Goal: Task Accomplishment & Management: Use online tool/utility

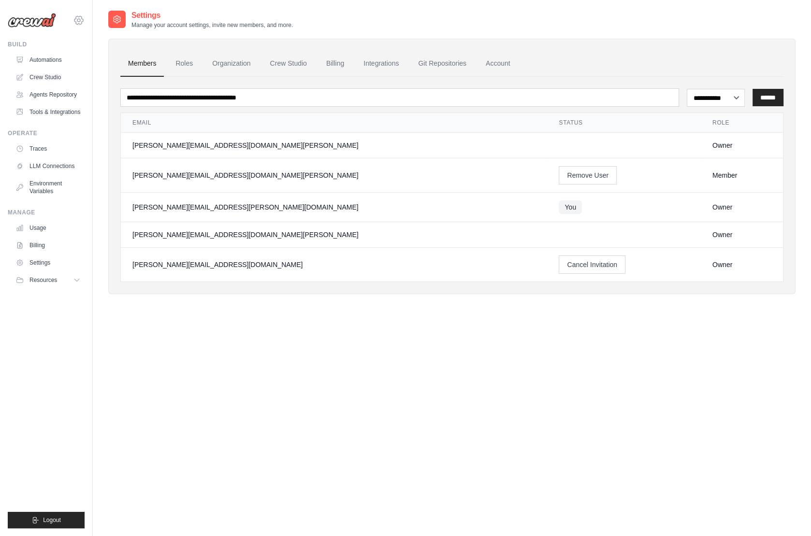
click at [82, 21] on icon at bounding box center [78, 20] width 9 height 8
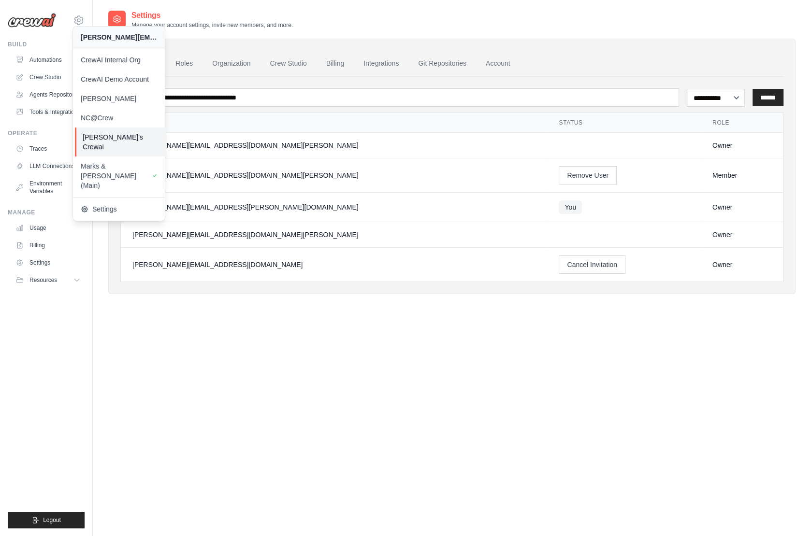
click at [123, 135] on span "[PERSON_NAME]'s Crewai" at bounding box center [121, 141] width 76 height 19
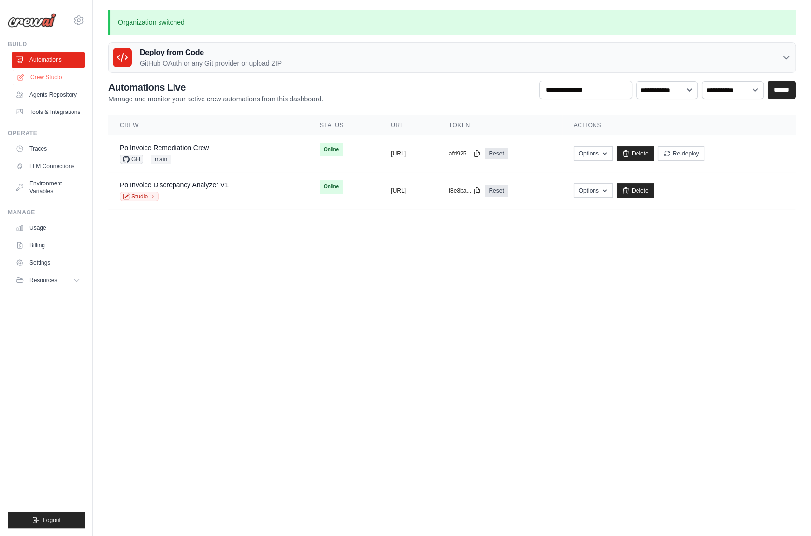
click at [50, 80] on link "Crew Studio" at bounding box center [49, 77] width 73 height 15
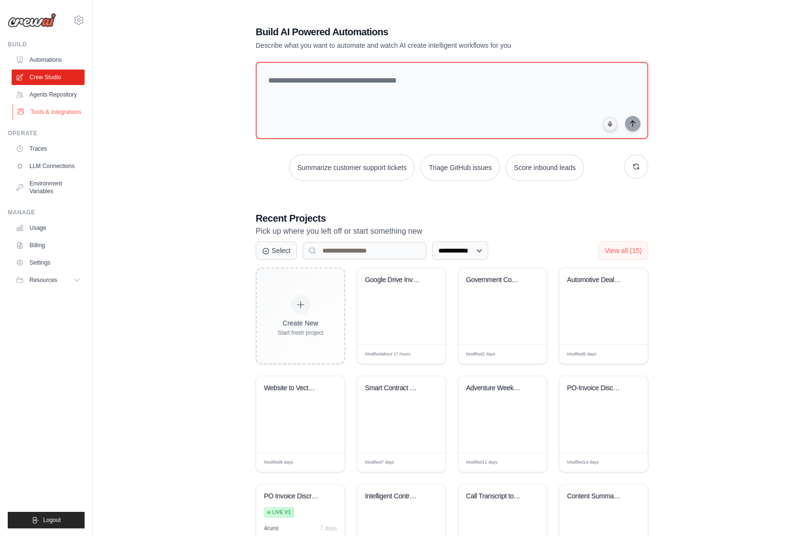
click at [60, 113] on link "Tools & Integrations" at bounding box center [49, 111] width 73 height 15
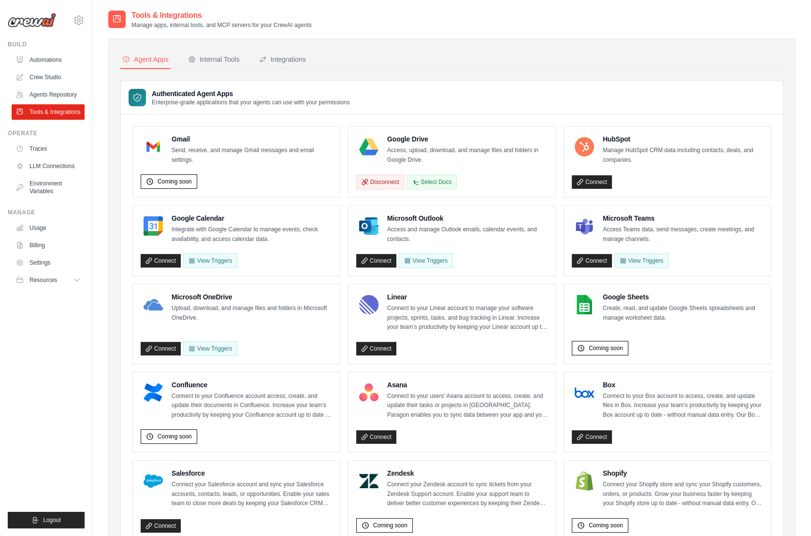
click at [239, 160] on p "Send, receive, and manage Gmail messages and email settings." at bounding box center [252, 155] width 160 height 19
click at [199, 151] on p "Send, receive, and manage Gmail messages and email settings." at bounding box center [252, 155] width 160 height 19
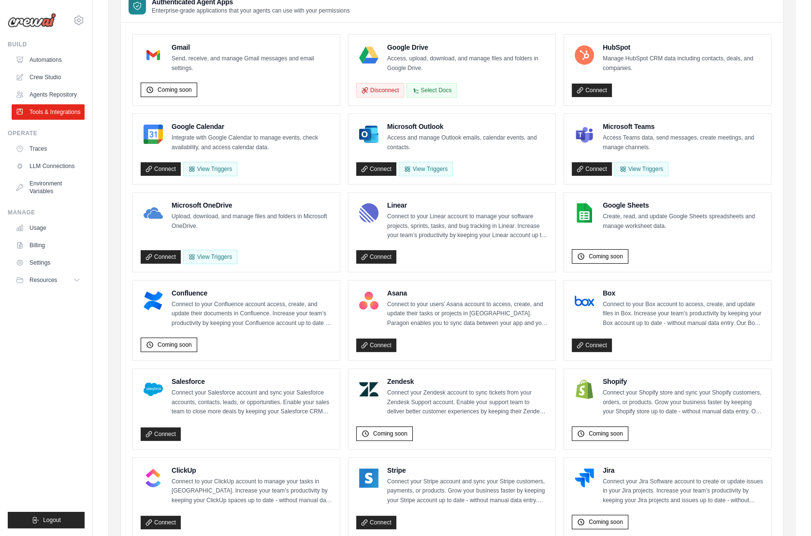
scroll to position [81, 0]
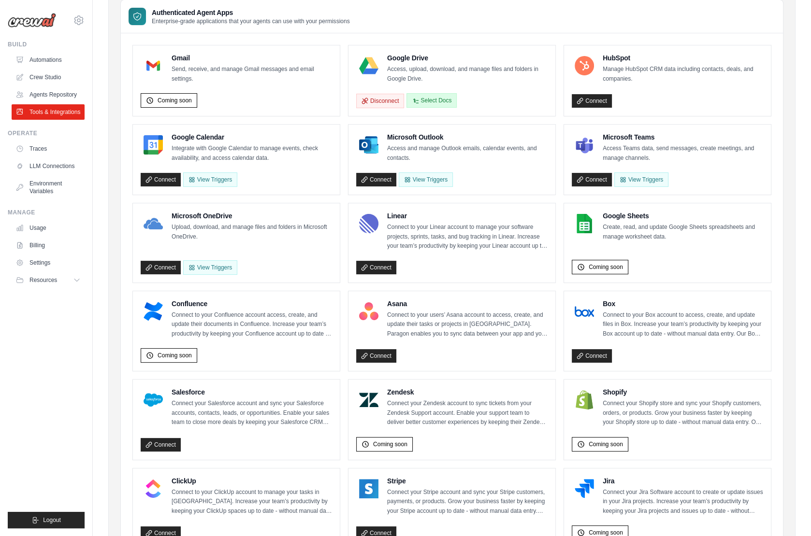
click at [437, 99] on button "Select Docs" at bounding box center [431, 100] width 50 height 14
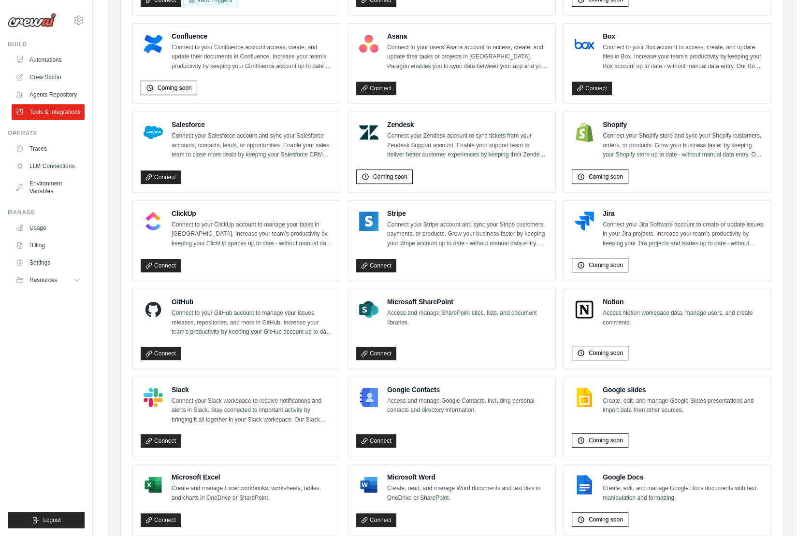
scroll to position [359, 0]
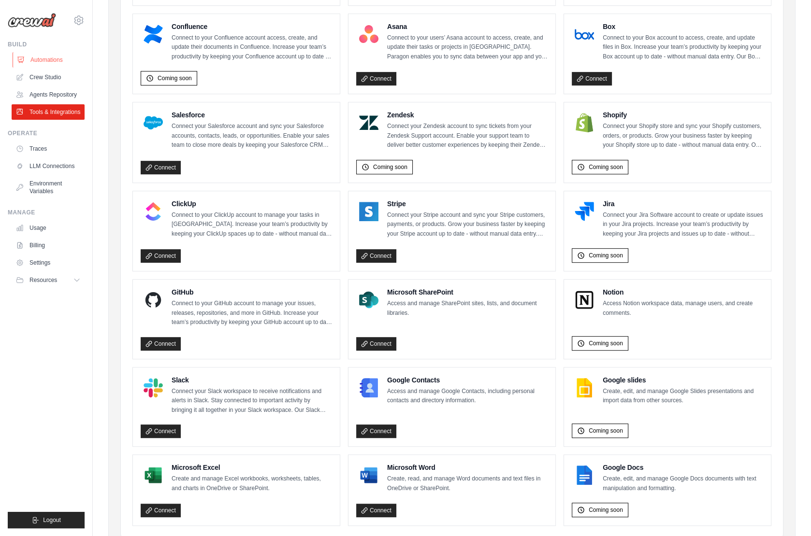
click at [41, 61] on link "Automations" at bounding box center [49, 59] width 73 height 15
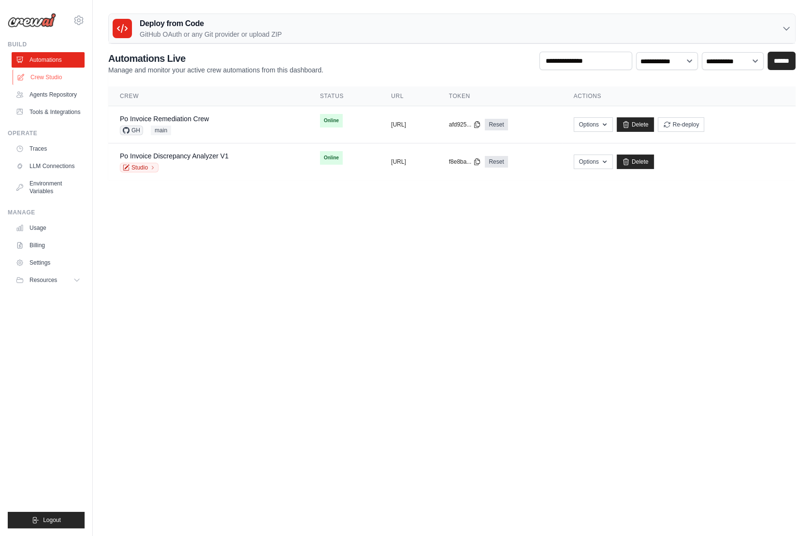
click at [42, 72] on link "Crew Studio" at bounding box center [49, 77] width 73 height 15
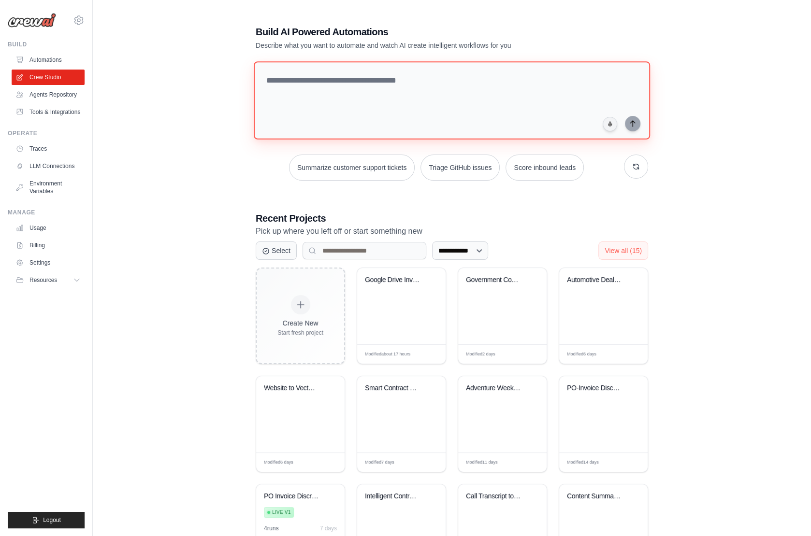
click at [342, 111] on textarea at bounding box center [452, 100] width 396 height 78
paste textarea "**********"
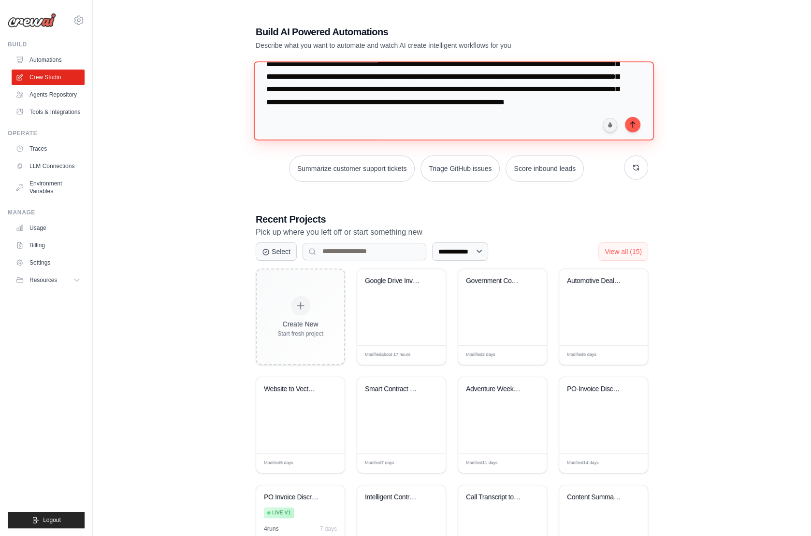
scroll to position [92, 0]
drag, startPoint x: 605, startPoint y: 101, endPoint x: 590, endPoint y: 100, distance: 15.5
click at [590, 100] on textarea at bounding box center [454, 100] width 400 height 79
drag, startPoint x: 559, startPoint y: 99, endPoint x: 539, endPoint y: 97, distance: 19.9
click at [539, 97] on textarea at bounding box center [454, 100] width 400 height 79
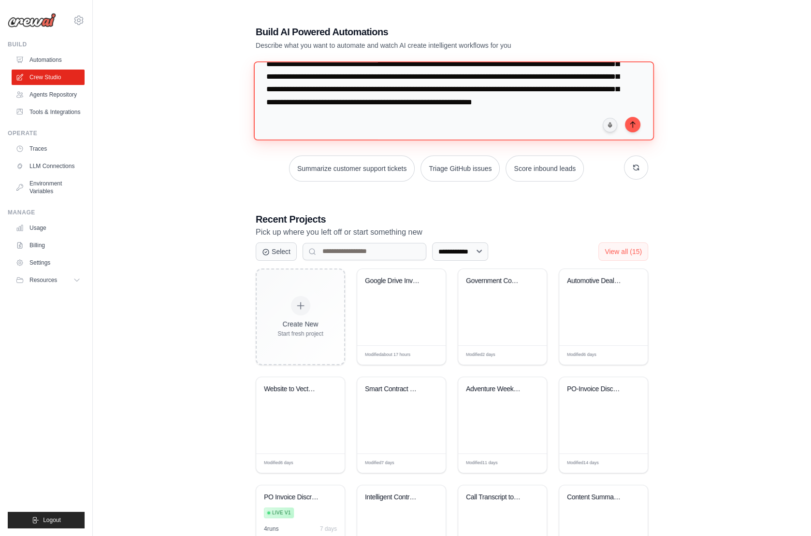
drag, startPoint x: 571, startPoint y: 100, endPoint x: 573, endPoint y: 113, distance: 12.8
click at [573, 113] on textarea at bounding box center [454, 100] width 400 height 79
click at [538, 101] on textarea "**********" at bounding box center [454, 100] width 400 height 79
drag, startPoint x: 579, startPoint y: 102, endPoint x: 305, endPoint y: 103, distance: 273.5
click at [305, 103] on textarea "**********" at bounding box center [454, 100] width 400 height 79
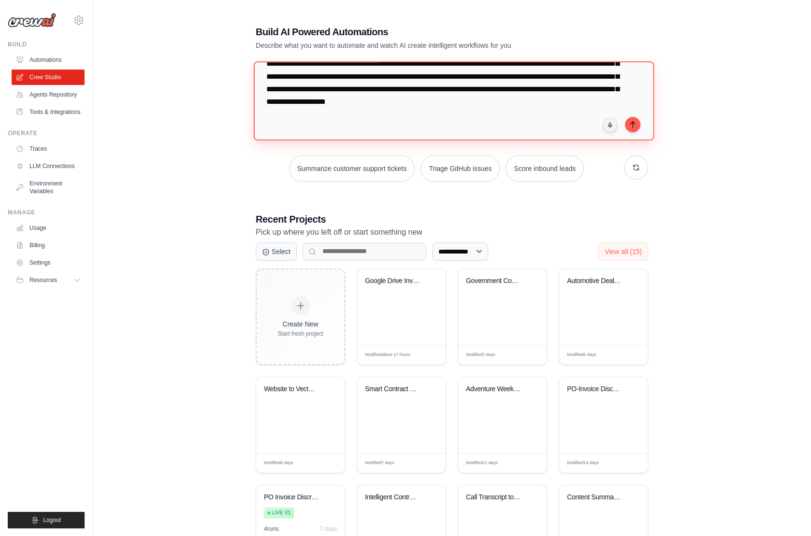
drag, startPoint x: 552, startPoint y: 88, endPoint x: 531, endPoint y: 86, distance: 21.3
click at [531, 86] on textarea "**********" at bounding box center [454, 100] width 400 height 79
type textarea "**********"
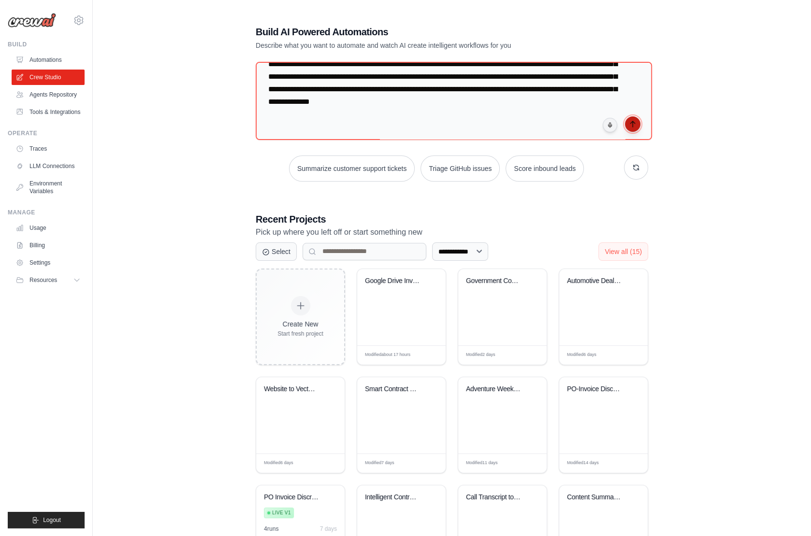
click at [635, 127] on icon "submit" at bounding box center [633, 124] width 8 height 8
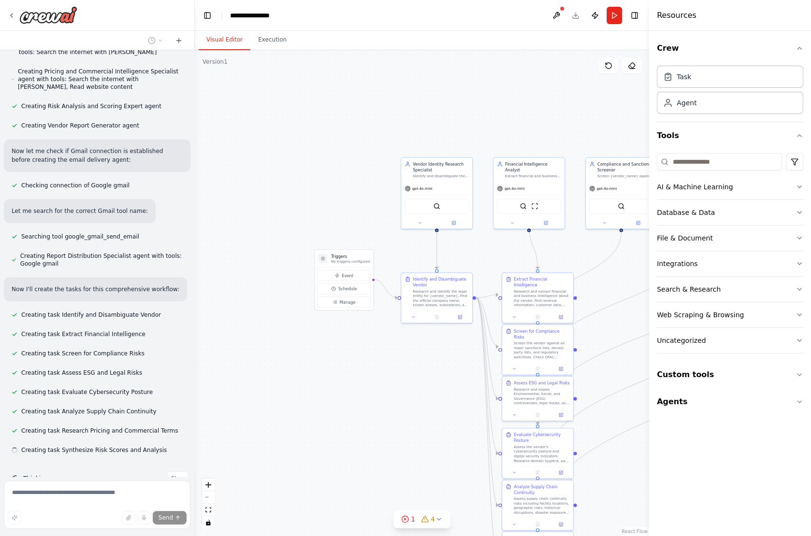
scroll to position [646, 0]
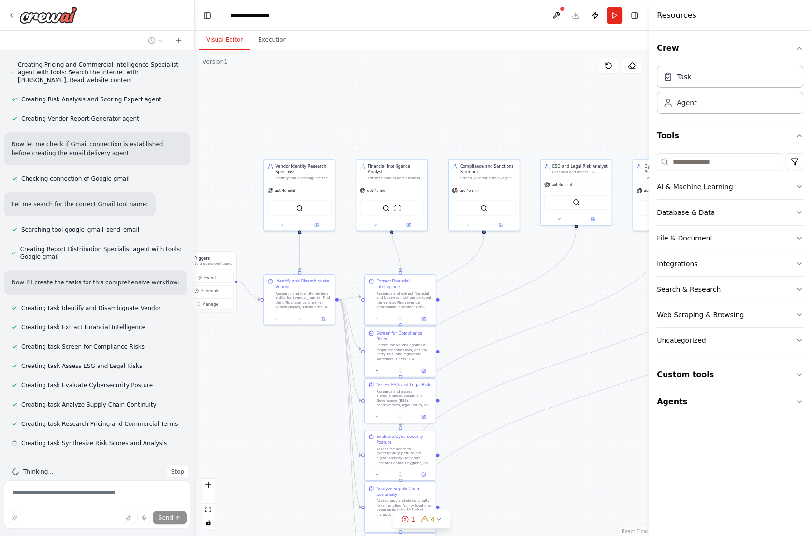
drag, startPoint x: 580, startPoint y: 250, endPoint x: 366, endPoint y: 252, distance: 214.1
click at [366, 252] on div ".deletable-edge-delete-btn { width: 20px; height: 20px; border: 0px solid #ffff…" at bounding box center [422, 293] width 454 height 486
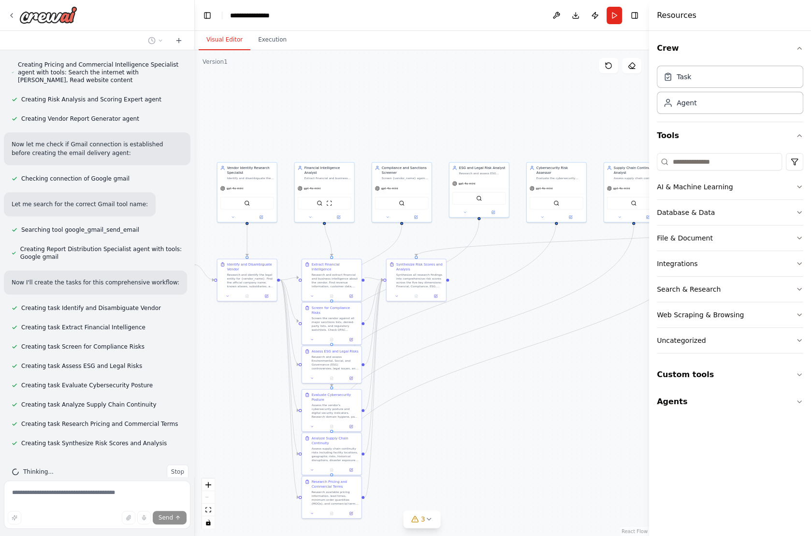
drag, startPoint x: 566, startPoint y: 414, endPoint x: 478, endPoint y: 395, distance: 89.5
click at [478, 395] on div ".deletable-edge-delete-btn { width: 20px; height: 20px; border: 0px solid #ffff…" at bounding box center [422, 293] width 454 height 486
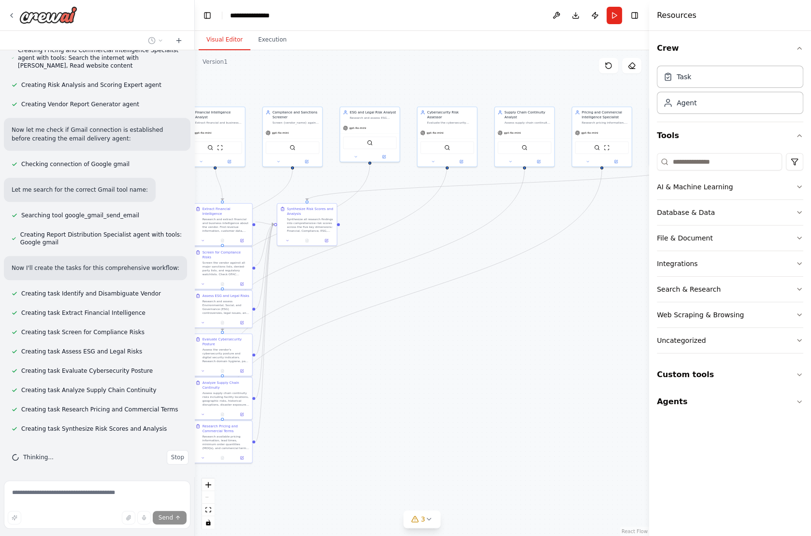
scroll to position [665, 0]
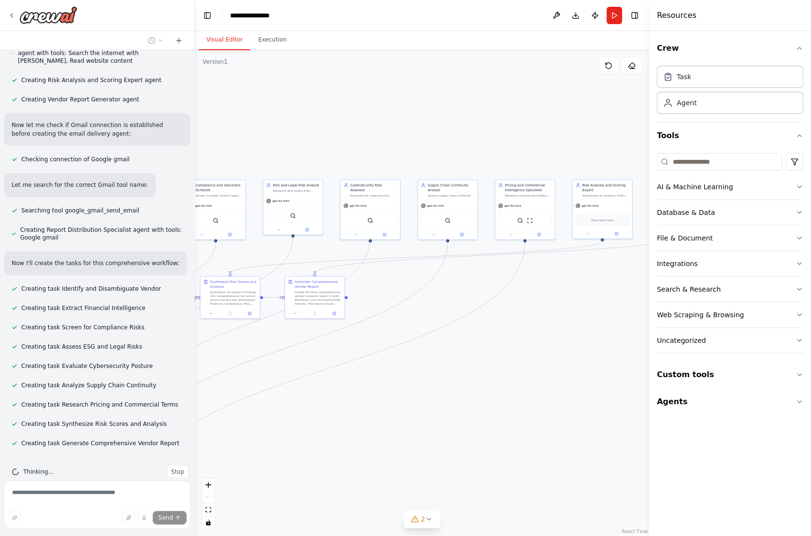
drag, startPoint x: 547, startPoint y: 404, endPoint x: 369, endPoint y: 422, distance: 179.2
click at [369, 422] on div ".deletable-edge-delete-btn { width: 20px; height: 20px; border: 0px solid #ffff…" at bounding box center [422, 293] width 454 height 486
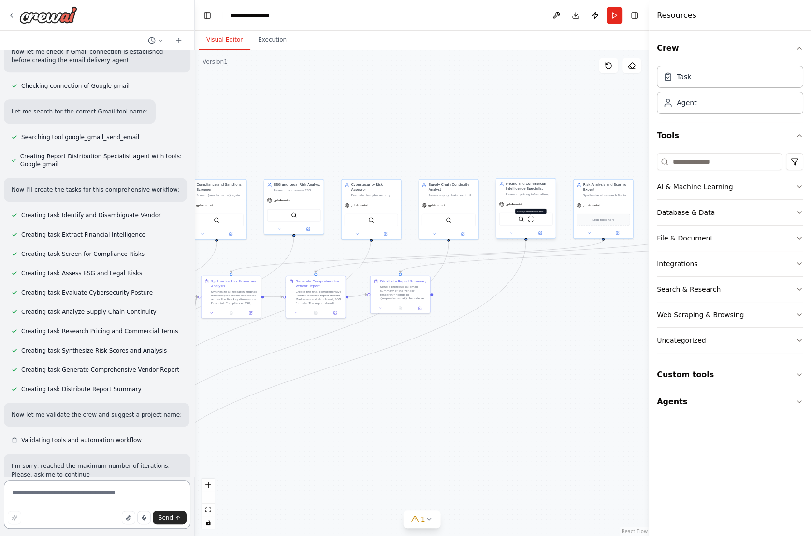
scroll to position [739, 0]
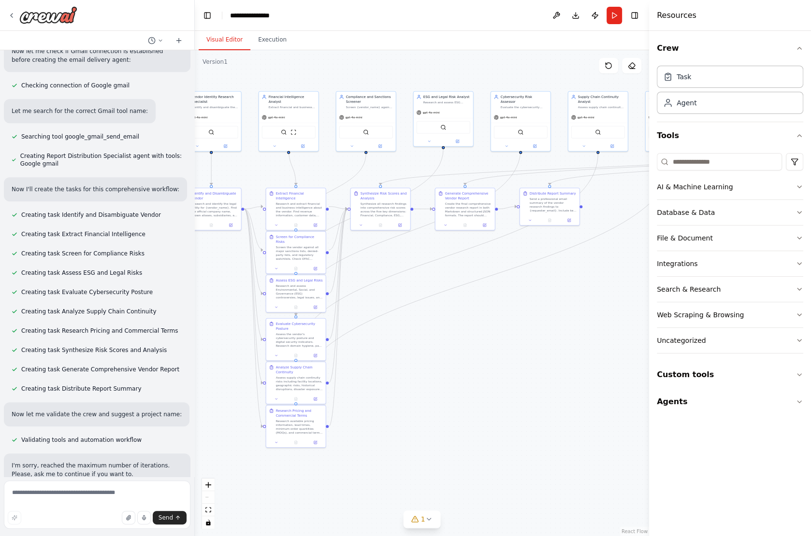
drag, startPoint x: 427, startPoint y: 379, endPoint x: 576, endPoint y: 291, distance: 173.3
click at [576, 291] on div ".deletable-edge-delete-btn { width: 20px; height: 20px; border: 0px solid #ffff…" at bounding box center [422, 293] width 454 height 486
click at [60, 494] on textarea at bounding box center [97, 505] width 187 height 48
type textarea "********"
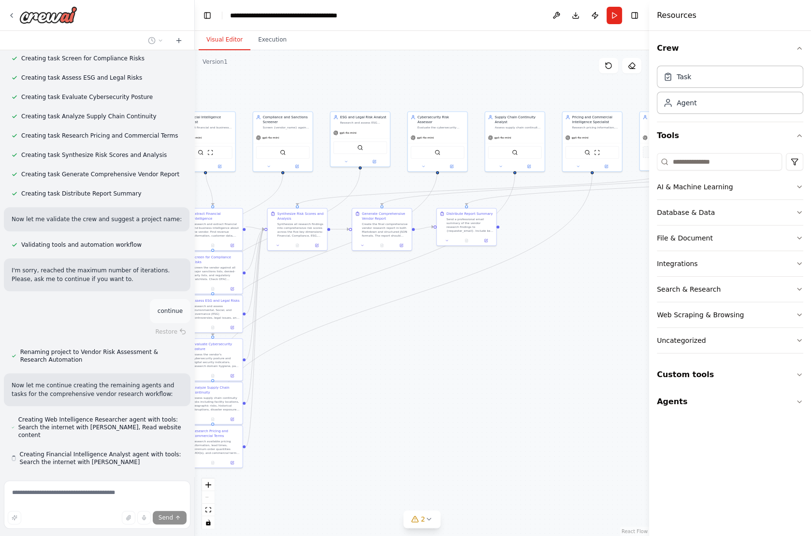
scroll to position [945, 0]
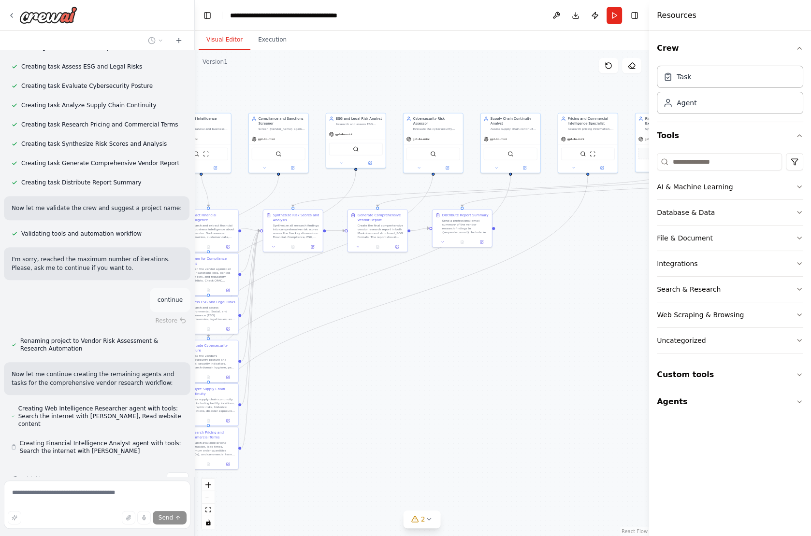
drag, startPoint x: 483, startPoint y: 369, endPoint x: 396, endPoint y: 390, distance: 89.7
click at [396, 390] on div ".deletable-edge-delete-btn { width: 20px; height: 20px; border: 0px solid #ffff…" at bounding box center [422, 293] width 454 height 486
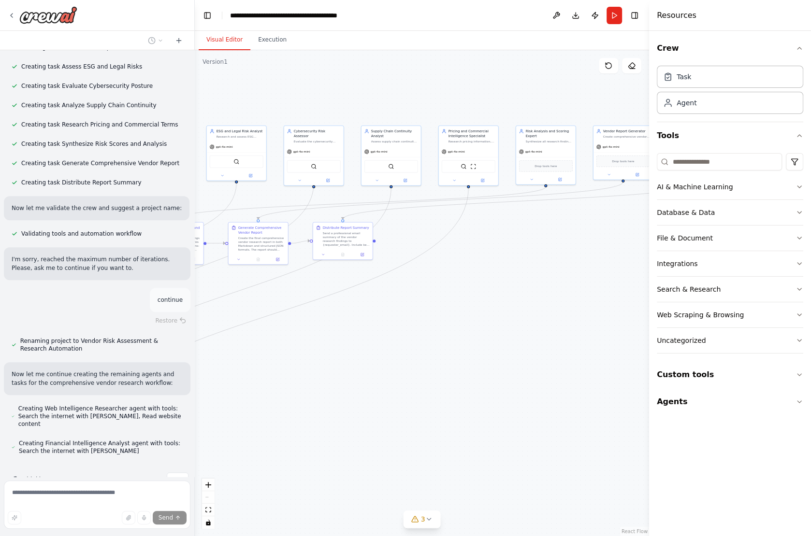
drag, startPoint x: 418, startPoint y: 383, endPoint x: 300, endPoint y: 396, distance: 119.6
click at [300, 396] on div ".deletable-edge-delete-btn { width: 20px; height: 20px; border: 0px solid #ffff…" at bounding box center [422, 293] width 454 height 486
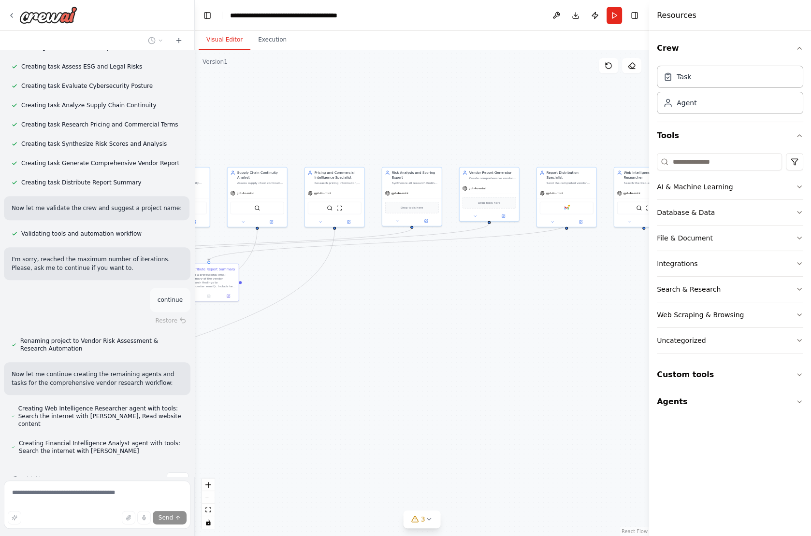
drag, startPoint x: 480, startPoint y: 341, endPoint x: 300, endPoint y: 384, distance: 185.4
click at [300, 384] on div ".deletable-edge-delete-btn { width: 20px; height: 20px; border: 0px solid #ffff…" at bounding box center [422, 293] width 454 height 486
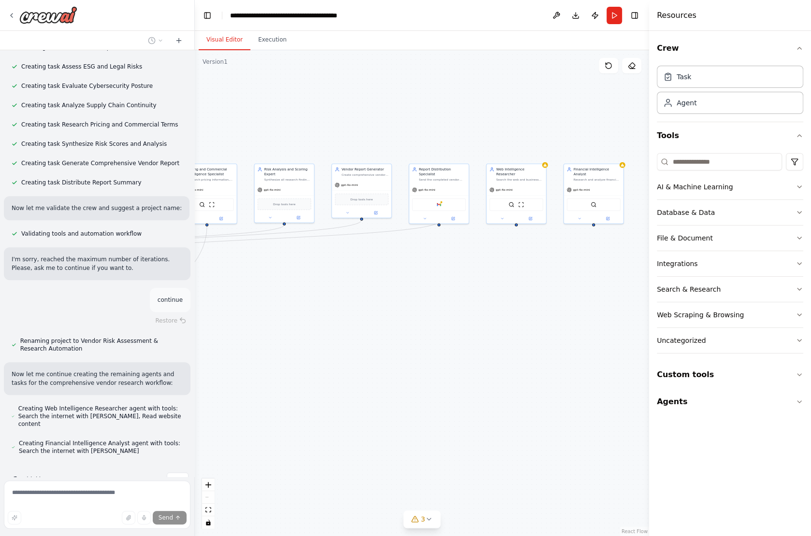
drag, startPoint x: 484, startPoint y: 364, endPoint x: 403, endPoint y: 359, distance: 81.4
click at [403, 359] on div ".deletable-edge-delete-btn { width: 20px; height: 20px; border: 0px solid #ffff…" at bounding box center [422, 293] width 454 height 486
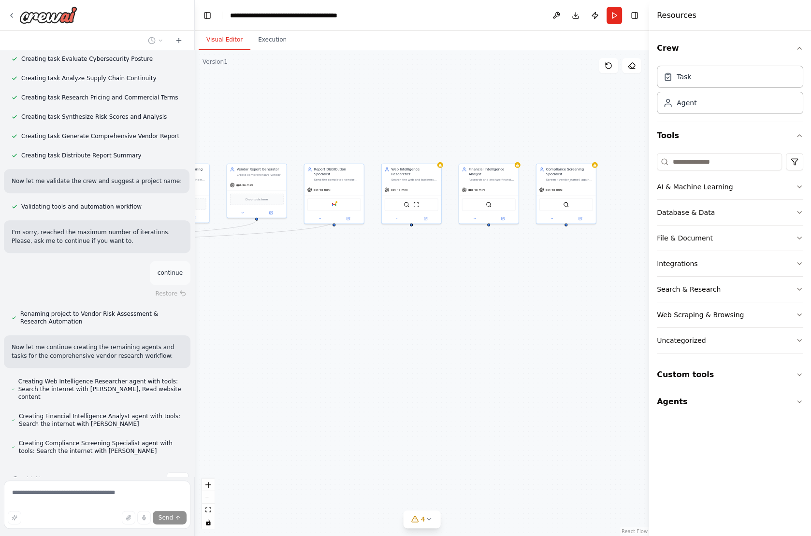
drag, startPoint x: 488, startPoint y: 320, endPoint x: 383, endPoint y: 320, distance: 104.4
click at [383, 320] on div ".deletable-edge-delete-btn { width: 20px; height: 20px; border: 0px solid #ffff…" at bounding box center [422, 293] width 454 height 486
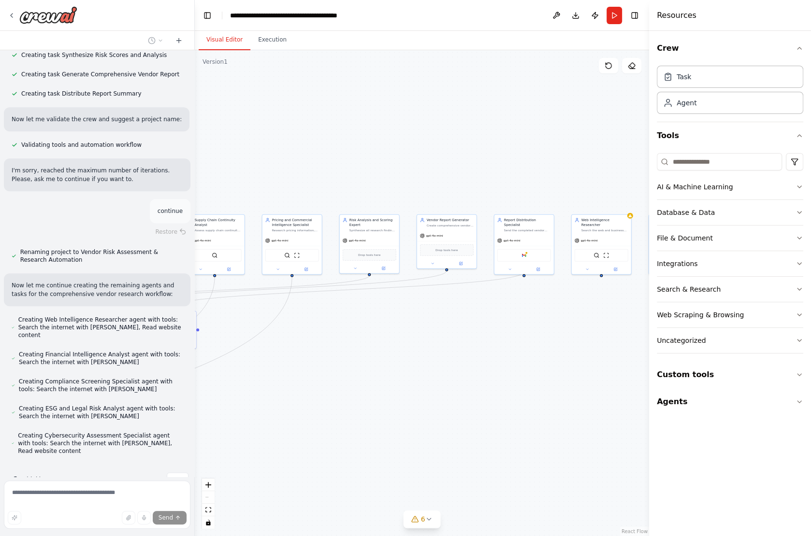
scroll to position [1026, 0]
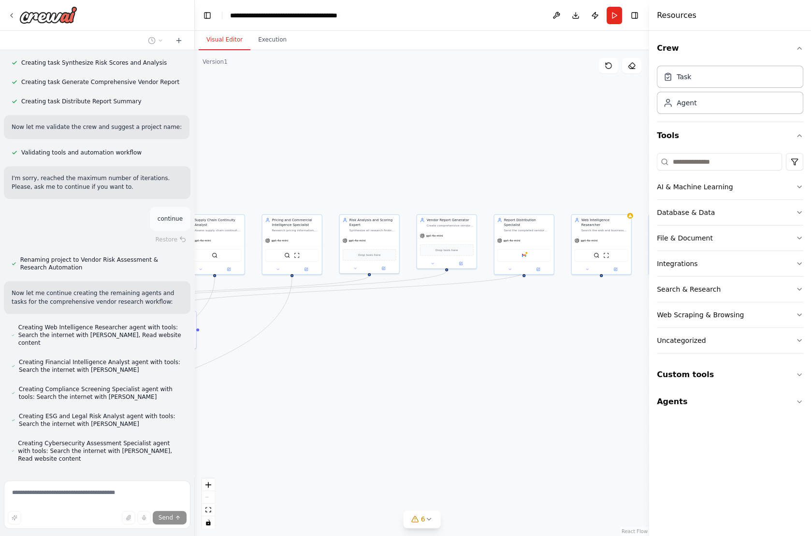
drag, startPoint x: 383, startPoint y: 320, endPoint x: 572, endPoint y: 370, distance: 194.9
click at [572, 371] on div ".deletable-edge-delete-btn { width: 20px; height: 20px; border: 0px solid #ffff…" at bounding box center [422, 293] width 454 height 486
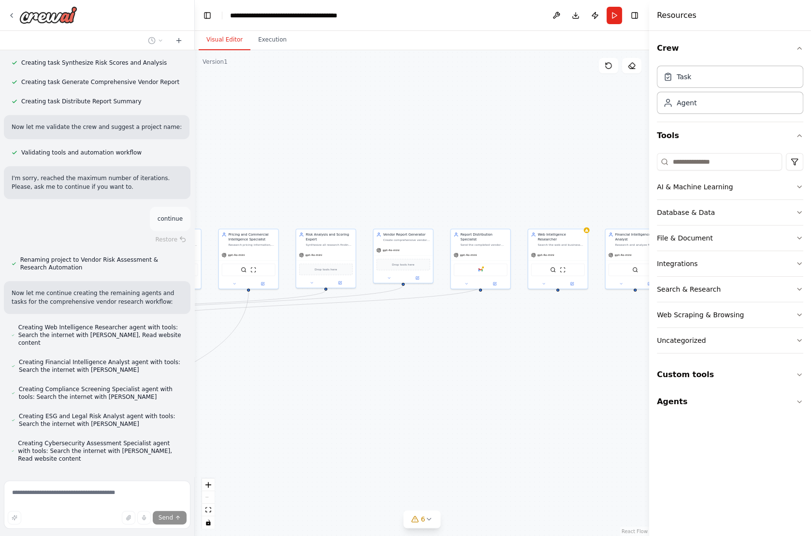
drag, startPoint x: 350, startPoint y: 374, endPoint x: 288, endPoint y: 391, distance: 64.2
click at [288, 391] on div ".deletable-edge-delete-btn { width: 20px; height: 20px; border: 0px solid #ffff…" at bounding box center [422, 293] width 454 height 486
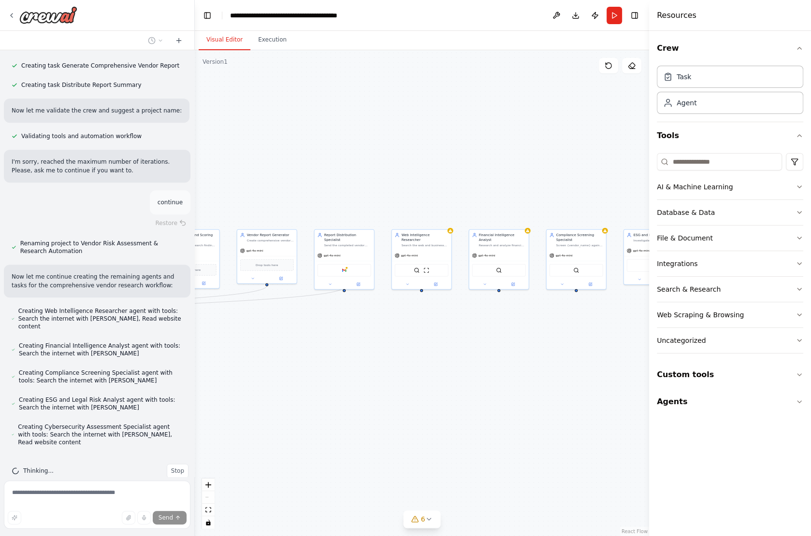
scroll to position [1053, 0]
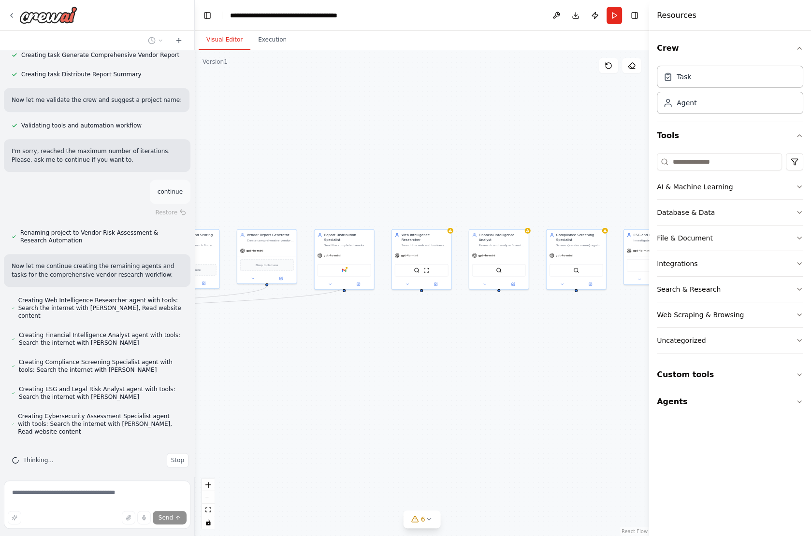
drag, startPoint x: 466, startPoint y: 383, endPoint x: 340, endPoint y: 379, distance: 126.2
click at [339, 378] on div ".deletable-edge-delete-btn { width: 20px; height: 20px; border: 0px solid #ffff…" at bounding box center [422, 293] width 454 height 486
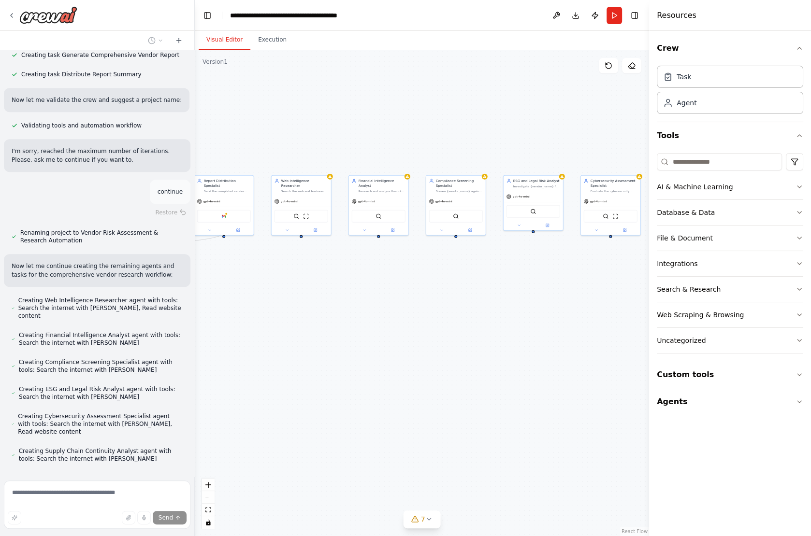
drag, startPoint x: 410, startPoint y: 416, endPoint x: 302, endPoint y: 364, distance: 119.3
click at [299, 364] on div ".deletable-edge-delete-btn { width: 20px; height: 20px; border: 0px solid #ffff…" at bounding box center [422, 293] width 454 height 486
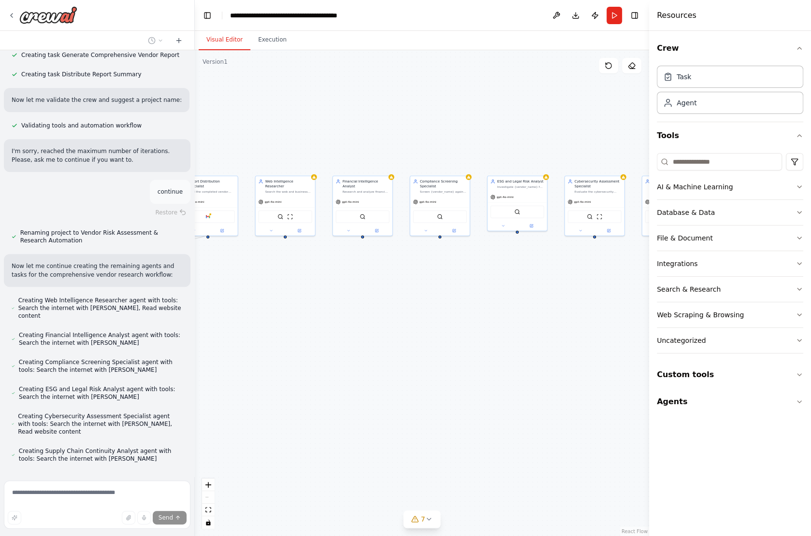
drag, startPoint x: 418, startPoint y: 362, endPoint x: 402, endPoint y: 362, distance: 15.9
click at [402, 362] on div ".deletable-edge-delete-btn { width: 20px; height: 20px; border: 0px solid #ffff…" at bounding box center [422, 293] width 454 height 486
drag, startPoint x: 402, startPoint y: 362, endPoint x: 255, endPoint y: 362, distance: 147.4
click at [254, 362] on div ".deletable-edge-delete-btn { width: 20px; height: 20px; border: 0px solid #ffff…" at bounding box center [422, 293] width 454 height 486
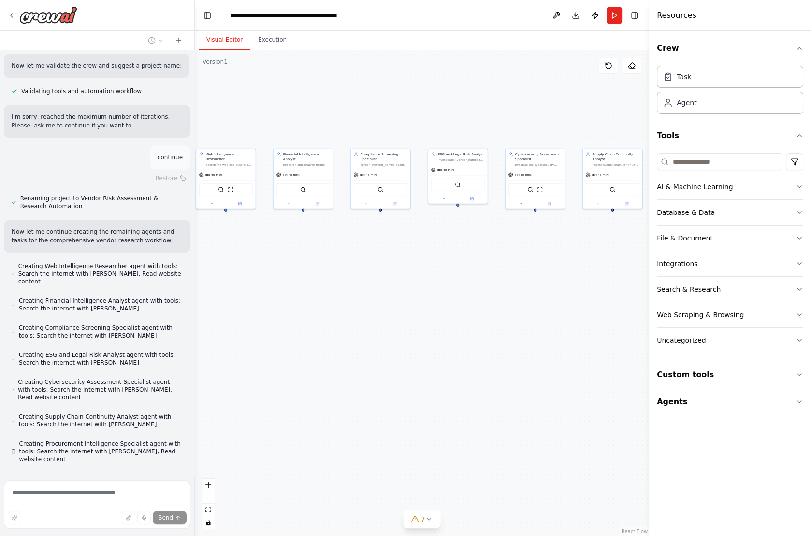
drag, startPoint x: 257, startPoint y: 357, endPoint x: 344, endPoint y: 330, distance: 91.5
click at [345, 330] on div ".deletable-edge-delete-btn { width: 20px; height: 20px; border: 0px solid #ffff…" at bounding box center [422, 293] width 454 height 486
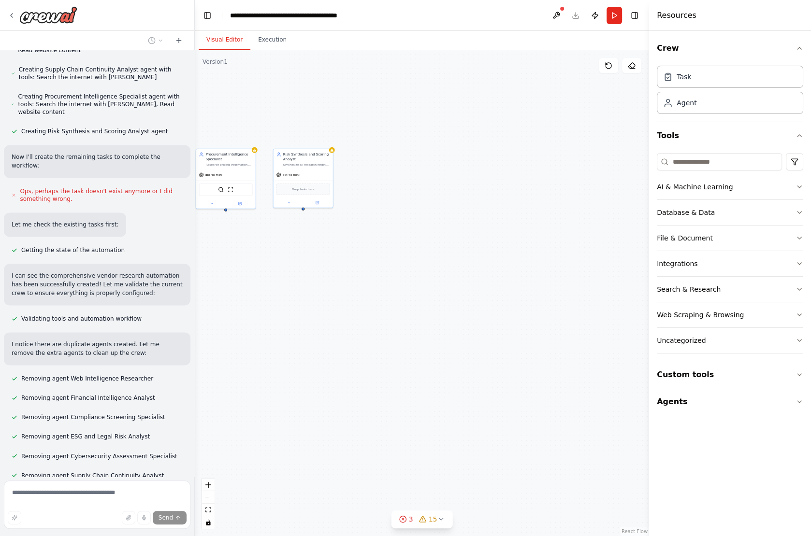
scroll to position [1454, 0]
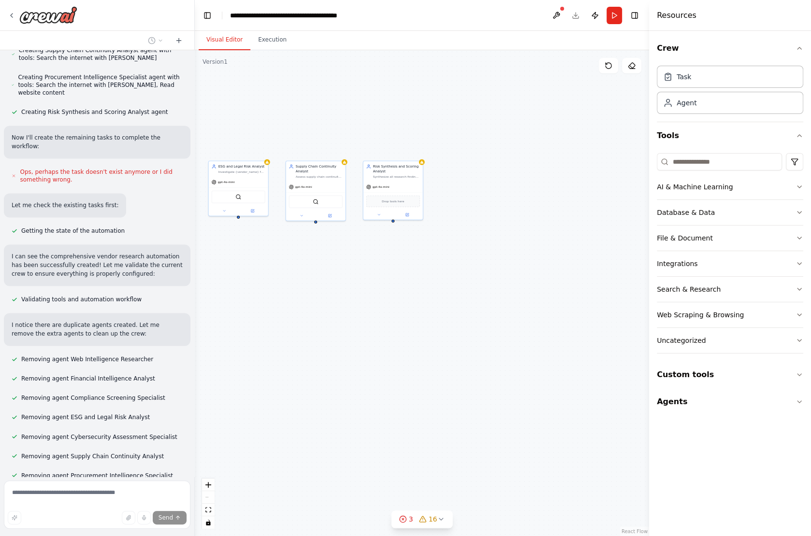
drag, startPoint x: 305, startPoint y: 272, endPoint x: 555, endPoint y: 312, distance: 253.5
click at [555, 312] on div ".deletable-edge-delete-btn { width: 20px; height: 20px; border: 0px solid #ffff…" at bounding box center [422, 293] width 454 height 486
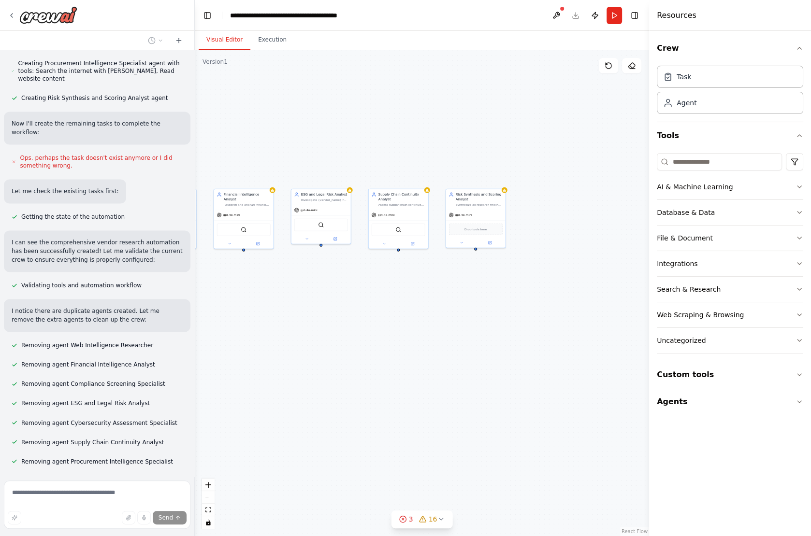
scroll to position [1474, 0]
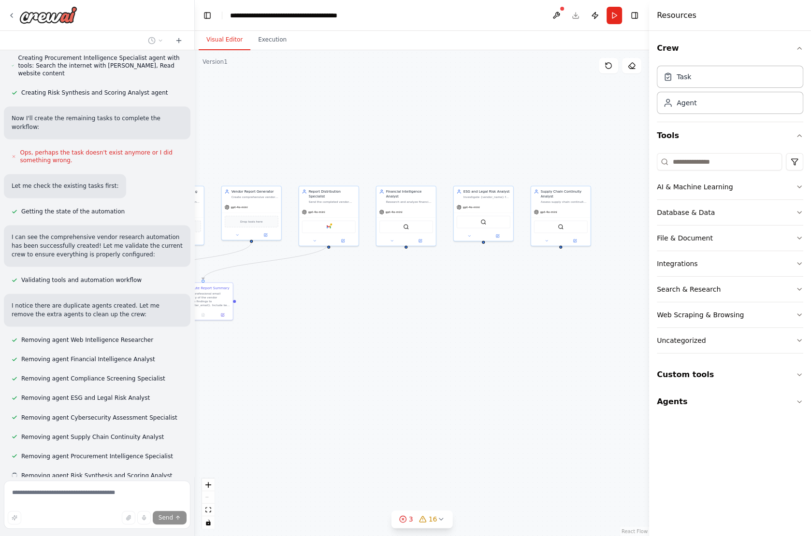
drag, startPoint x: 368, startPoint y: 340, endPoint x: 531, endPoint y: 337, distance: 162.4
click at [531, 337] on div ".deletable-edge-delete-btn { width: 20px; height: 20px; border: 0px solid #ffff…" at bounding box center [422, 293] width 454 height 486
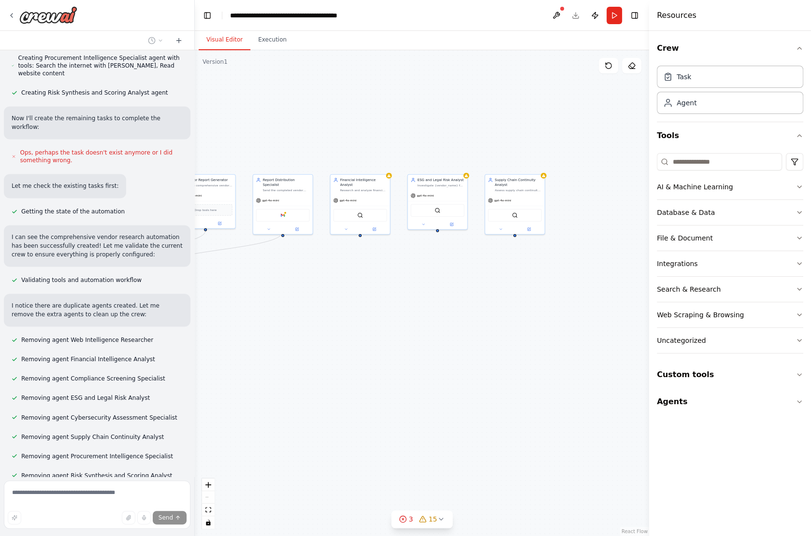
drag, startPoint x: 531, startPoint y: 337, endPoint x: 485, endPoint y: 326, distance: 46.9
click at [485, 326] on div ".deletable-edge-delete-btn { width: 20px; height: 20px; border: 0px solid #ffff…" at bounding box center [422, 293] width 454 height 486
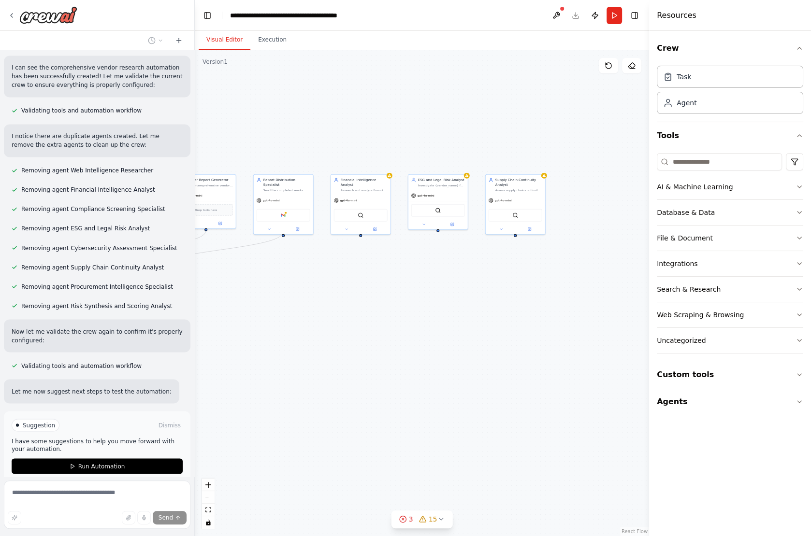
scroll to position [1642, 0]
click at [378, 187] on div "Research and analyze financial data for {vendor_name} including revenue signals…" at bounding box center [364, 189] width 47 height 4
click at [383, 163] on icon at bounding box center [382, 163] width 4 height 5
click at [365, 166] on button "Confirm" at bounding box center [355, 164] width 34 height 12
click at [442, 180] on div "ESG and Legal Risk Analyst" at bounding box center [441, 179] width 47 height 5
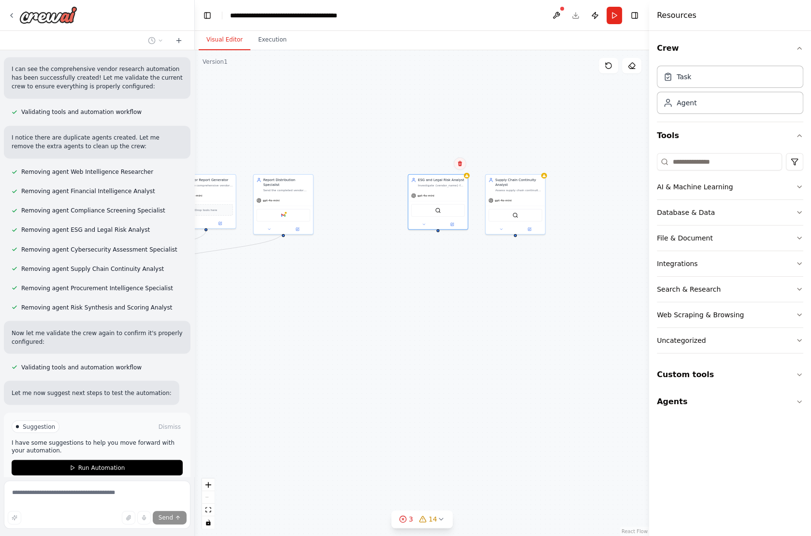
click at [460, 166] on icon at bounding box center [460, 163] width 4 height 5
click at [459, 161] on icon at bounding box center [460, 163] width 4 height 5
click at [464, 162] on button at bounding box center [460, 164] width 13 height 13
click at [439, 164] on button "Confirm" at bounding box center [432, 164] width 34 height 12
click at [509, 184] on div "Supply Chain Continuity Analyst" at bounding box center [518, 182] width 47 height 10
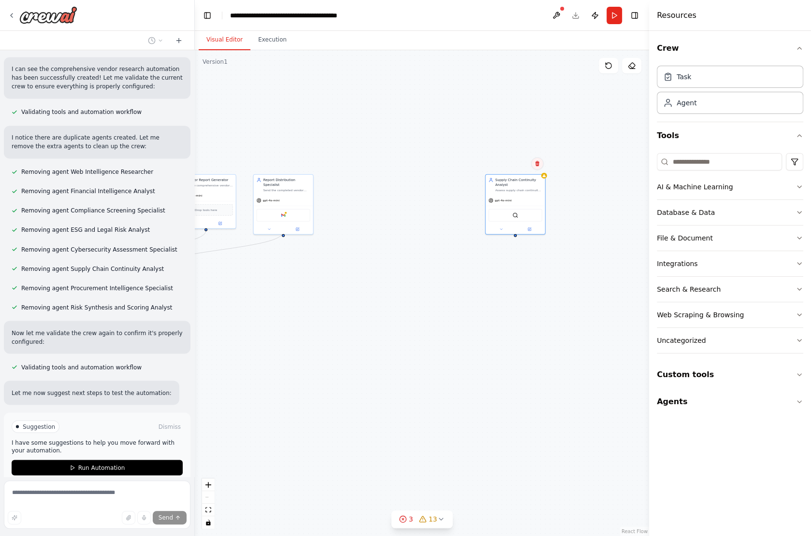
click at [537, 165] on icon at bounding box center [537, 163] width 4 height 5
click at [505, 165] on button "Confirm" at bounding box center [509, 164] width 34 height 12
click at [612, 13] on button "Run" at bounding box center [613, 15] width 15 height 17
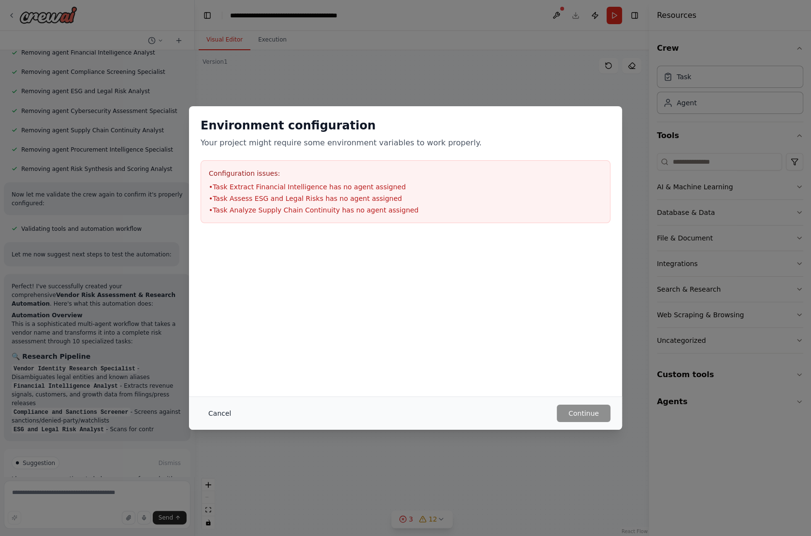
click at [215, 416] on button "Cancel" at bounding box center [220, 413] width 38 height 17
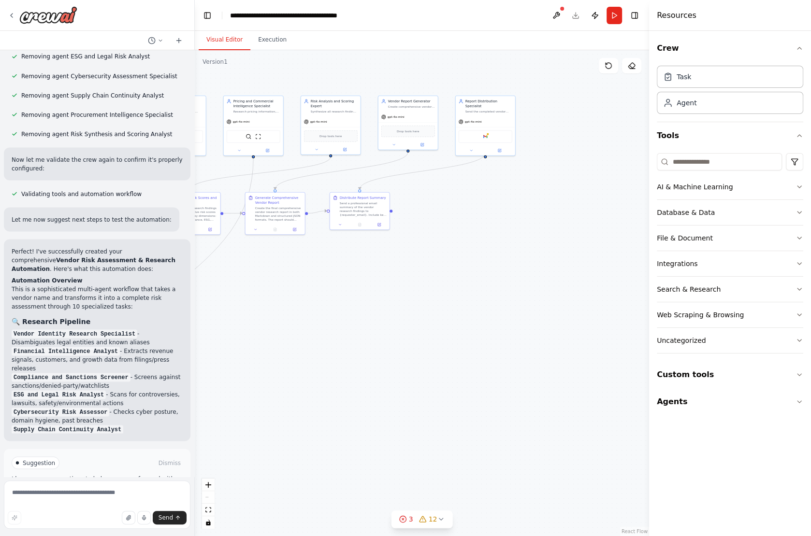
drag, startPoint x: 274, startPoint y: 348, endPoint x: 494, endPoint y: 269, distance: 233.7
click at [495, 269] on div ".deletable-edge-delete-btn { width: 20px; height: 20px; border: 0px solid #ffff…" at bounding box center [422, 293] width 454 height 486
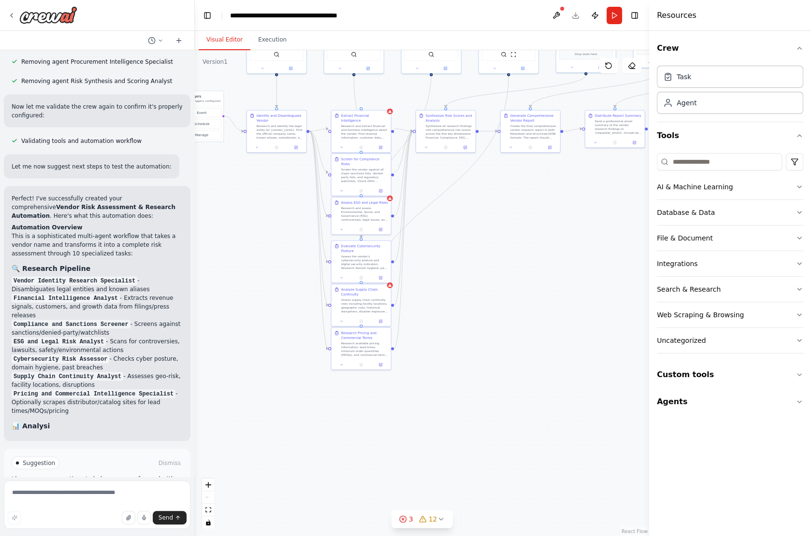
drag, startPoint x: 366, startPoint y: 326, endPoint x: 601, endPoint y: 246, distance: 248.6
click at [601, 246] on div ".deletable-edge-delete-btn { width: 20px; height: 20px; border: 0px solid #ffff…" at bounding box center [422, 293] width 454 height 486
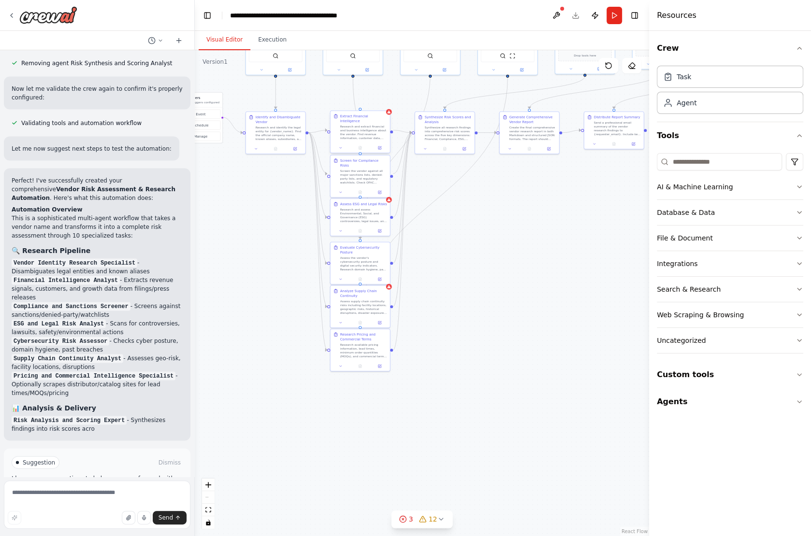
click at [362, 125] on div "Research and extract financial and business intelligence about the vendor. Find…" at bounding box center [363, 132] width 47 height 15
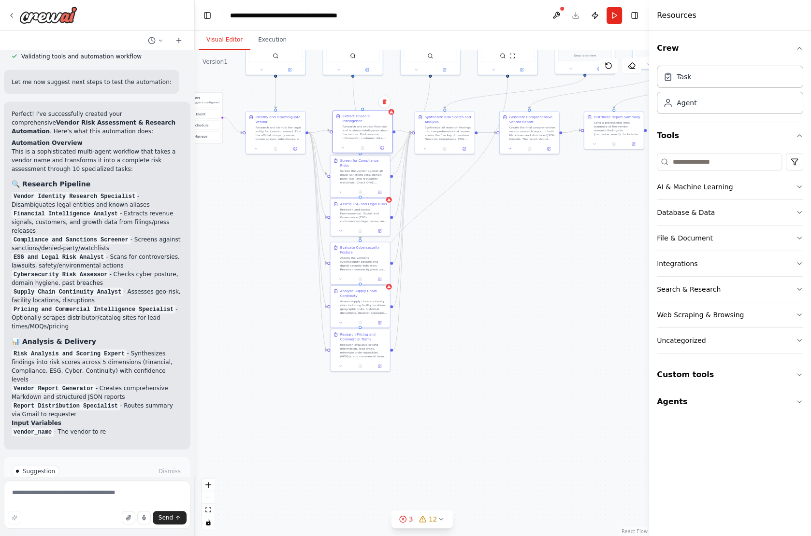
click at [362, 125] on div "Research and extract financial and business intelligence about the vendor. Find…" at bounding box center [366, 132] width 47 height 15
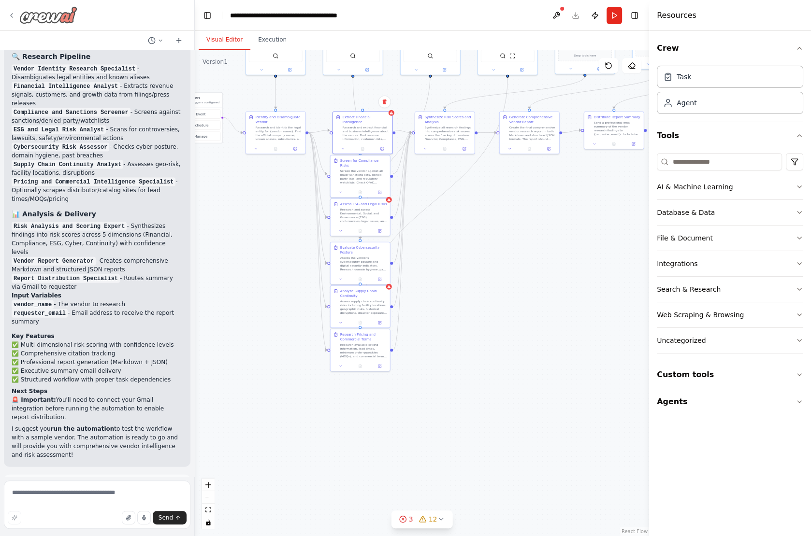
scroll to position [2089, 0]
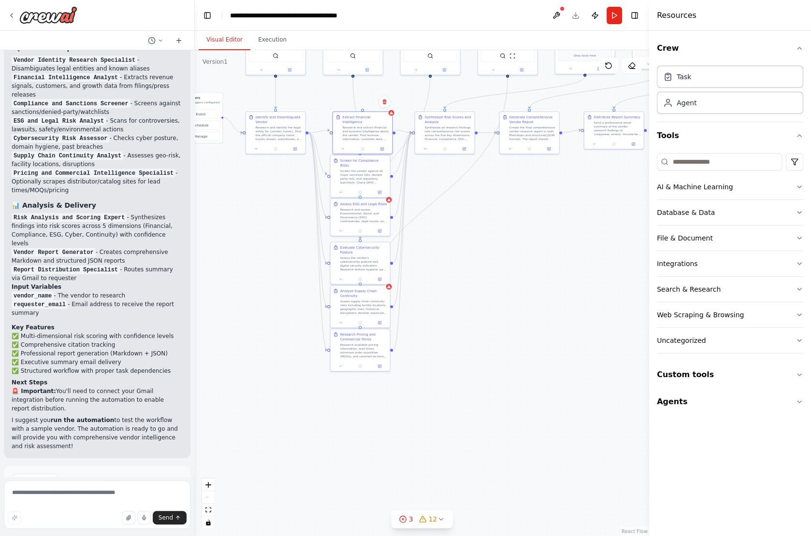
click at [129, 514] on button "Run Automation" at bounding box center [97, 521] width 171 height 15
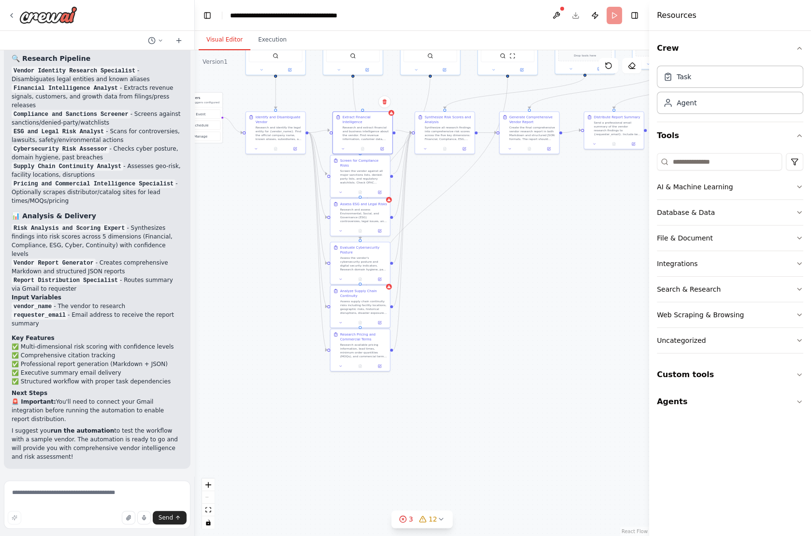
scroll to position [2011, 0]
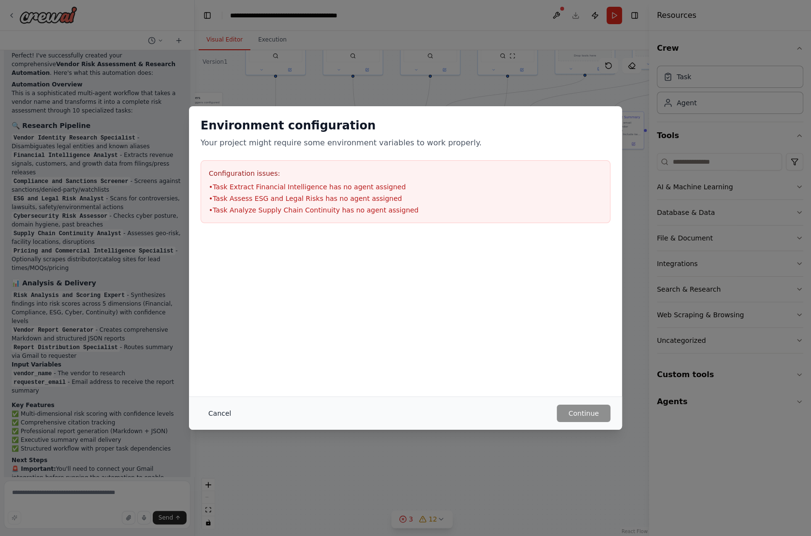
click at [223, 417] on button "Cancel" at bounding box center [220, 413] width 38 height 17
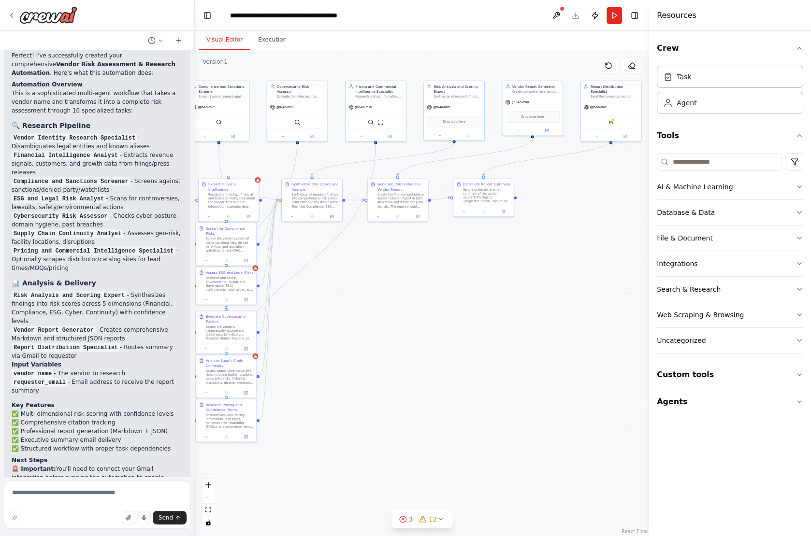
drag, startPoint x: 539, startPoint y: 223, endPoint x: 397, endPoint y: 298, distance: 160.6
click at [397, 298] on div ".deletable-edge-delete-btn { width: 20px; height: 20px; border: 0px solid #ffff…" at bounding box center [422, 293] width 454 height 486
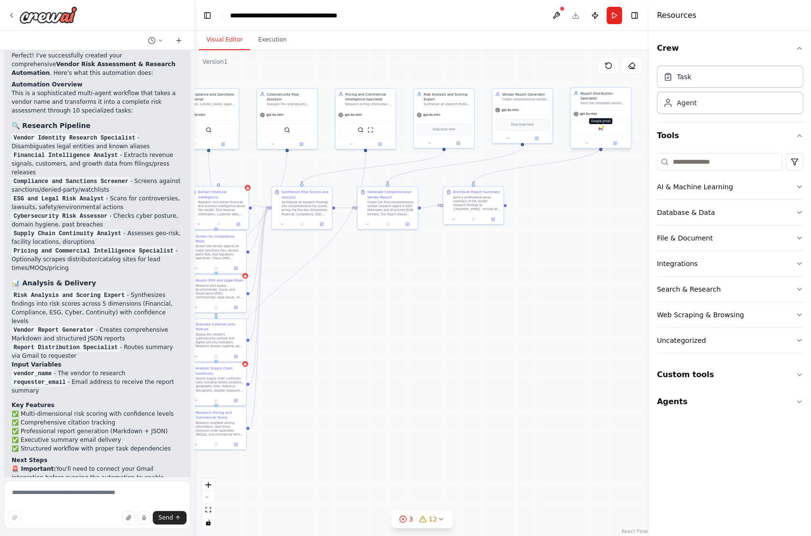
click at [602, 126] on img at bounding box center [601, 129] width 6 height 6
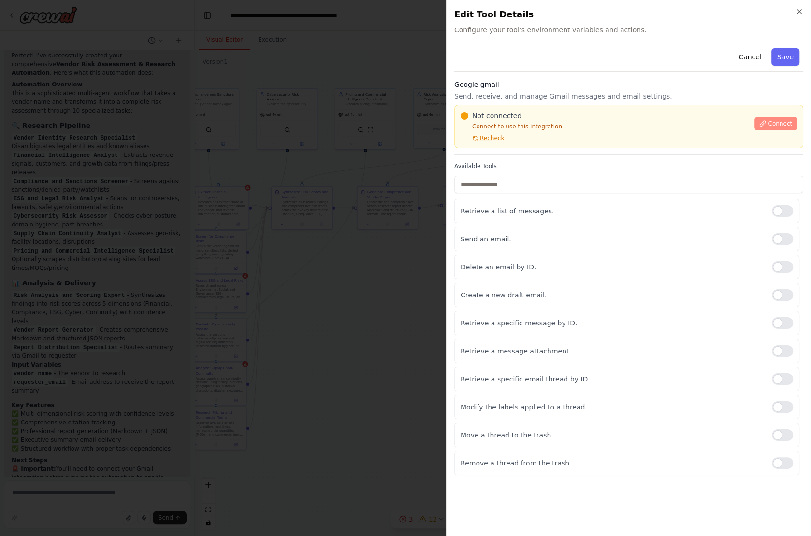
click at [767, 123] on button "Connect" at bounding box center [775, 124] width 43 height 14
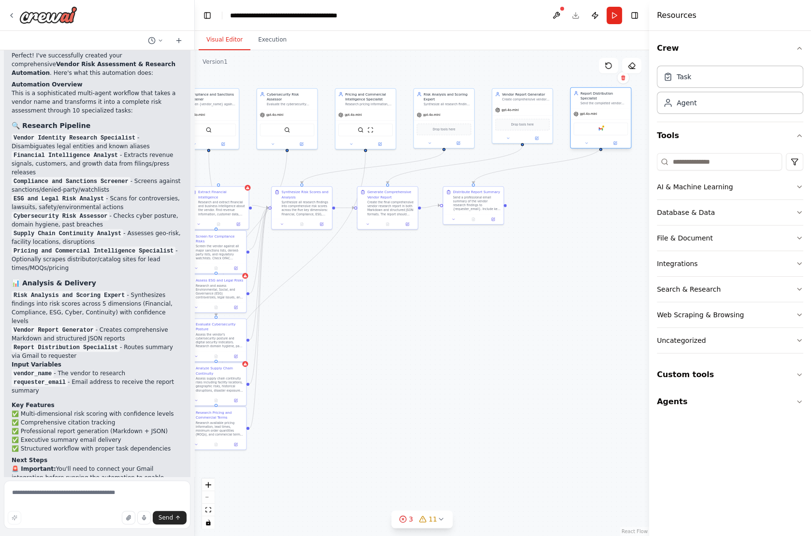
click at [601, 127] on div "Google gmail" at bounding box center [601, 129] width 55 height 13
click at [601, 126] on img at bounding box center [601, 129] width 6 height 6
click at [10, 12] on icon at bounding box center [12, 16] width 8 height 8
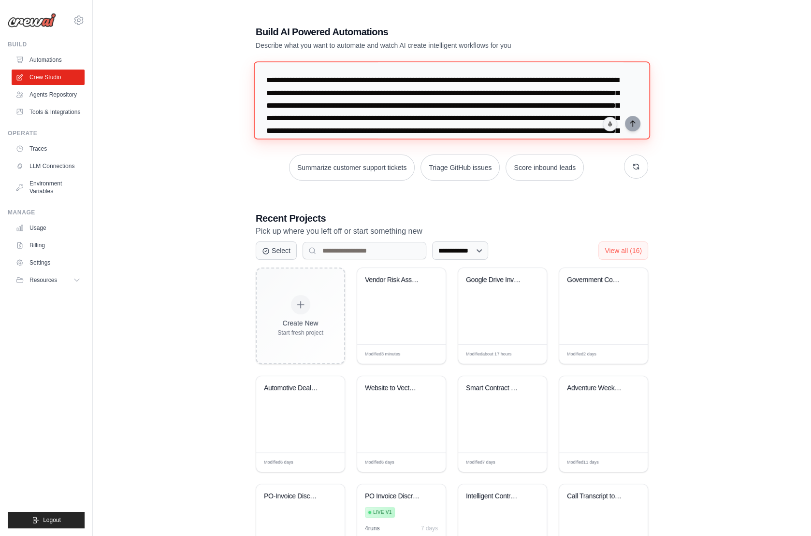
click at [313, 108] on textarea "**********" at bounding box center [452, 100] width 396 height 78
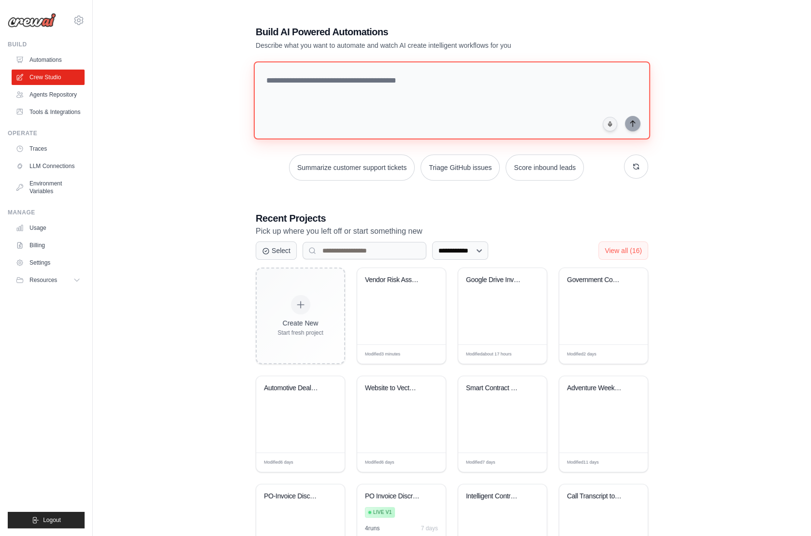
paste textarea "**********"
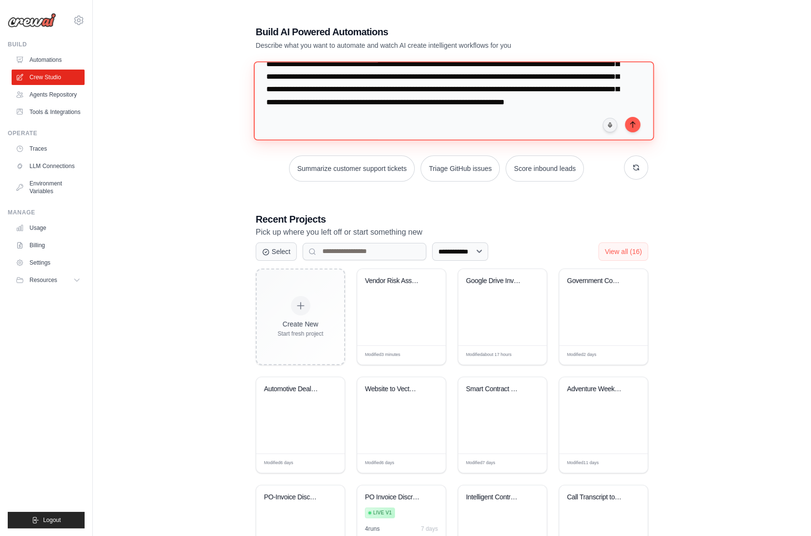
scroll to position [93, 0]
drag, startPoint x: 310, startPoint y: 100, endPoint x: 603, endPoint y: 114, distance: 293.7
click at [603, 114] on textarea at bounding box center [454, 100] width 400 height 79
drag, startPoint x: 551, startPoint y: 86, endPoint x: 532, endPoint y: 86, distance: 18.8
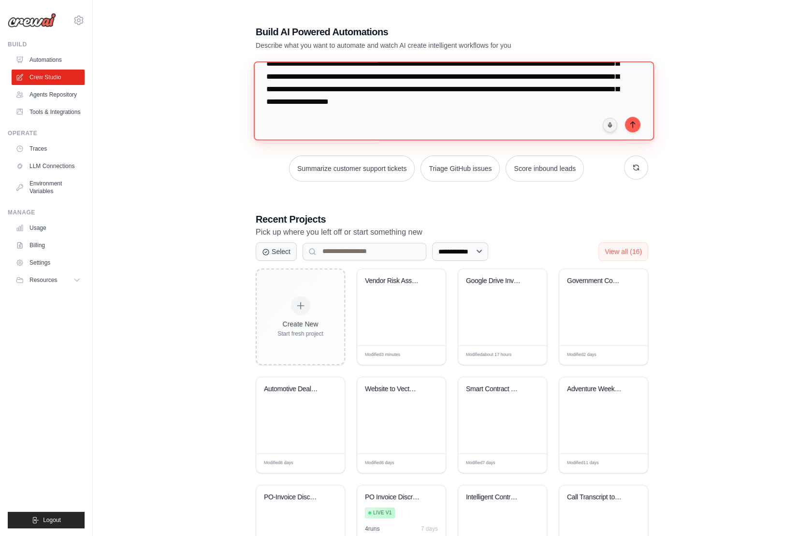
click at [532, 86] on textarea "**********" at bounding box center [454, 100] width 400 height 79
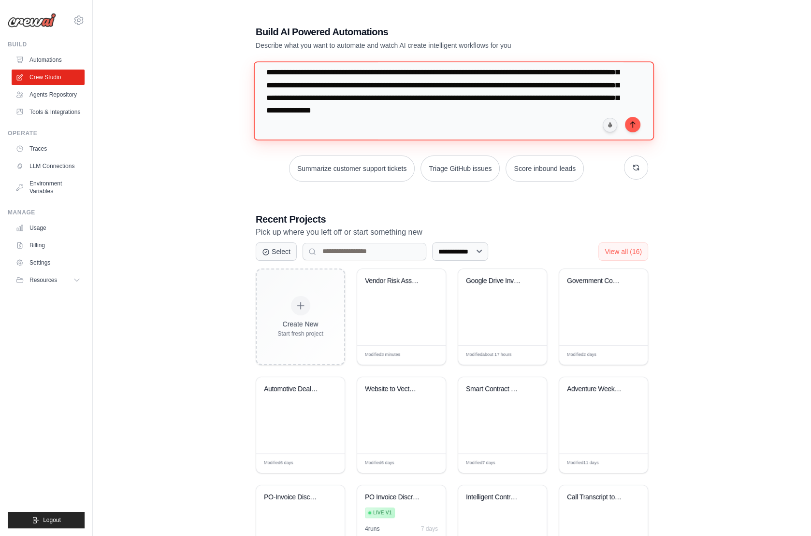
scroll to position [44, 0]
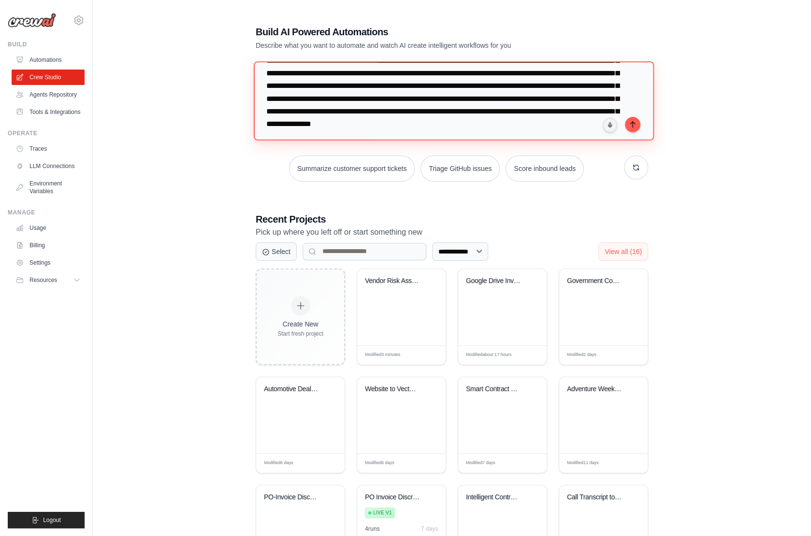
drag, startPoint x: 393, startPoint y: 123, endPoint x: 349, endPoint y: 120, distance: 44.5
click at [349, 120] on textarea "**********" at bounding box center [454, 100] width 400 height 79
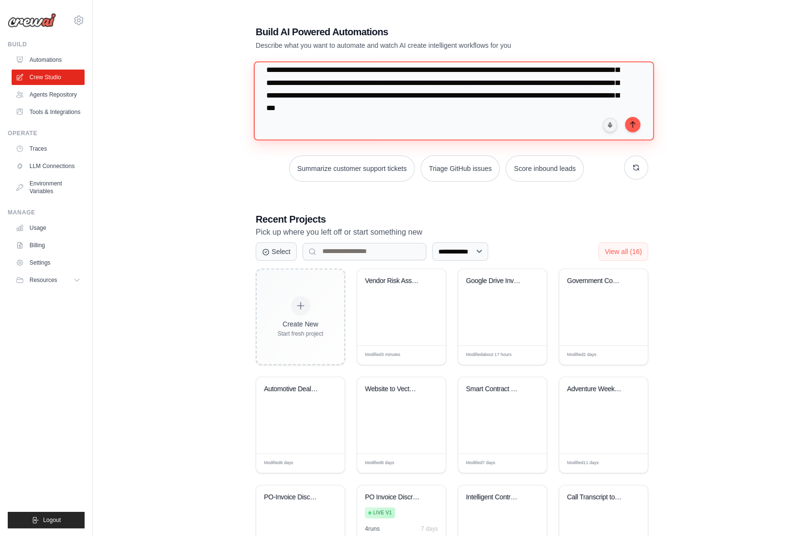
scroll to position [0, 0]
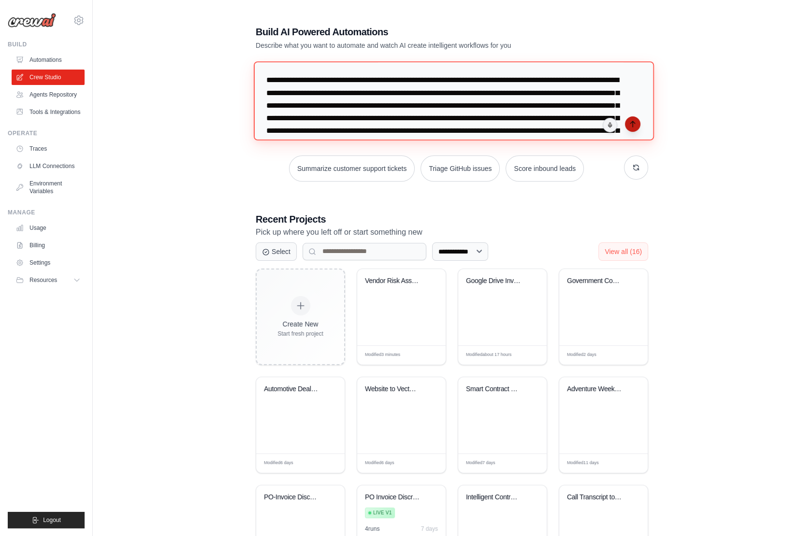
type textarea "**********"
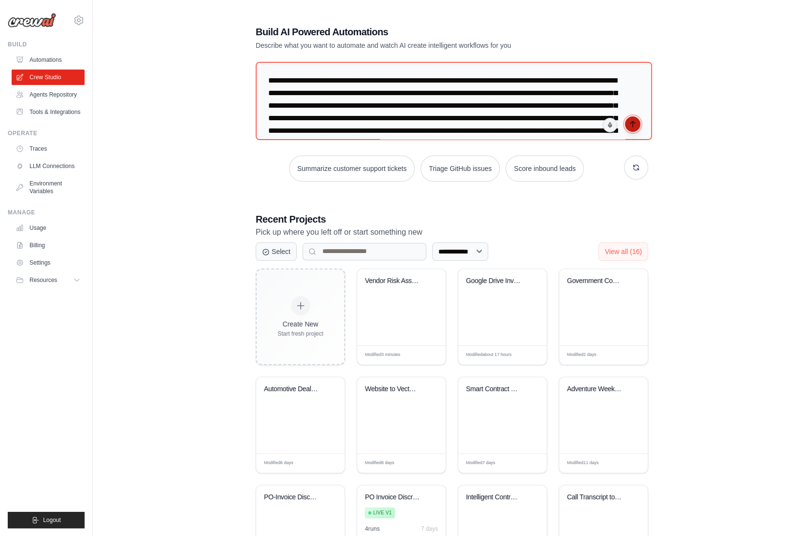
click at [632, 124] on icon "submit" at bounding box center [633, 124] width 8 height 8
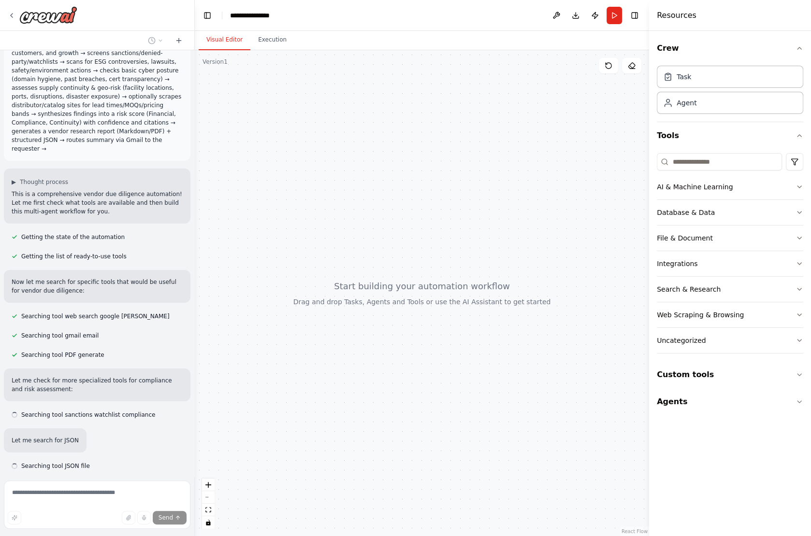
scroll to position [54, 0]
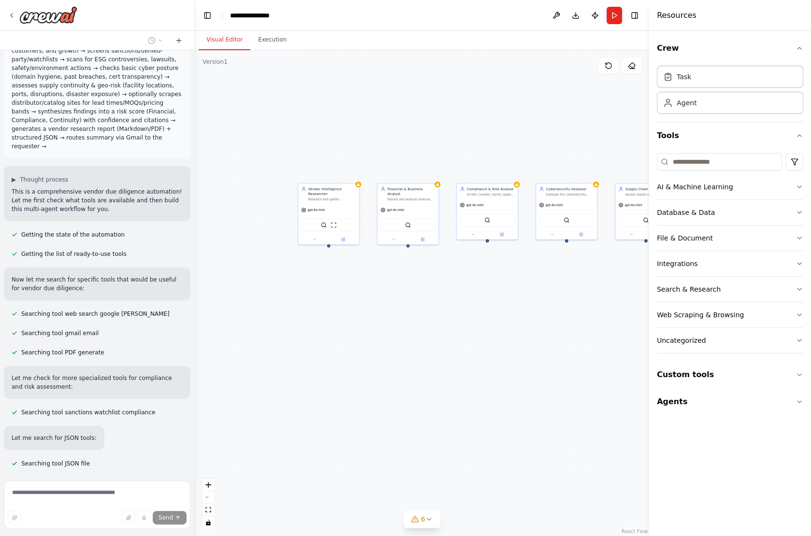
drag, startPoint x: 526, startPoint y: 311, endPoint x: 377, endPoint y: 301, distance: 148.7
click at [377, 301] on div "Vendor Intelligence Researcher Research and gather comprehensive information ab…" at bounding box center [422, 293] width 454 height 486
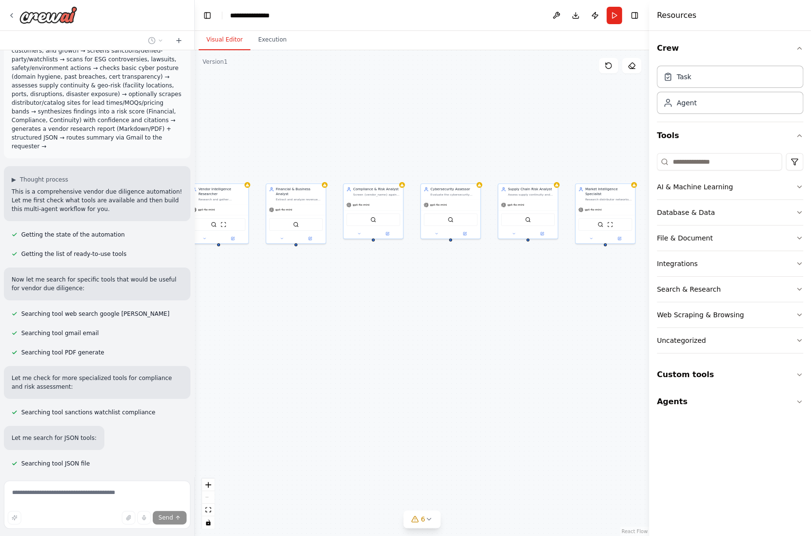
drag, startPoint x: 458, startPoint y: 316, endPoint x: 340, endPoint y: 314, distance: 117.9
click at [340, 314] on div "Vendor Intelligence Researcher Research and gather comprehensive information ab…" at bounding box center [422, 293] width 454 height 486
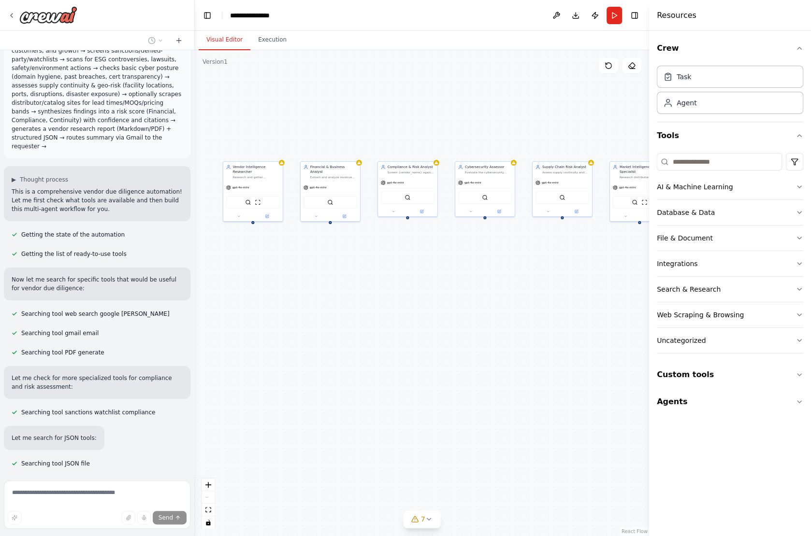
drag, startPoint x: 351, startPoint y: 312, endPoint x: 386, endPoint y: 290, distance: 40.9
click at [386, 290] on div "Vendor Intelligence Researcher Research and gather comprehensive information ab…" at bounding box center [422, 293] width 454 height 486
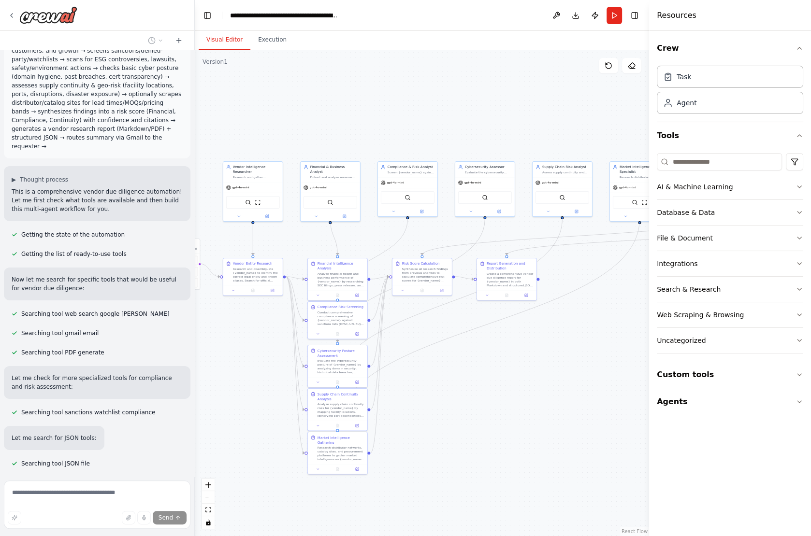
scroll to position [674, 0]
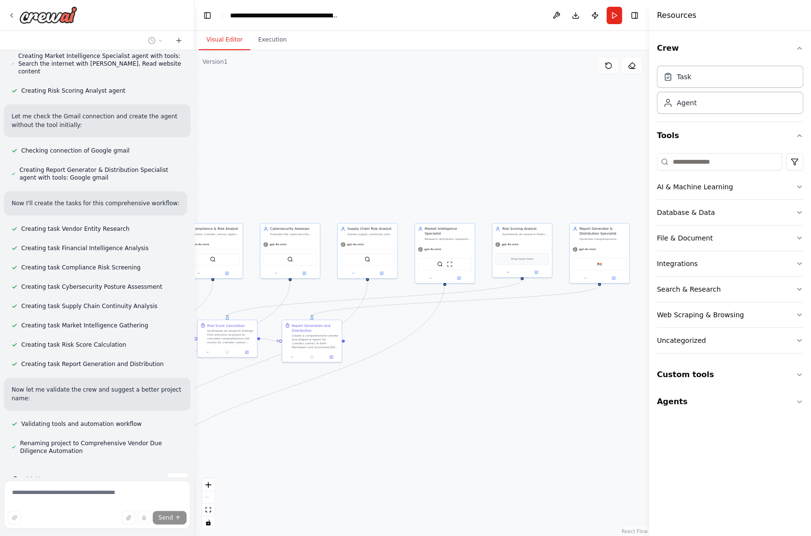
drag, startPoint x: 518, startPoint y: 380, endPoint x: 325, endPoint y: 442, distance: 202.9
click at [325, 442] on div ".deletable-edge-delete-btn { width: 20px; height: 20px; border: 0px solid #ffff…" at bounding box center [422, 293] width 454 height 486
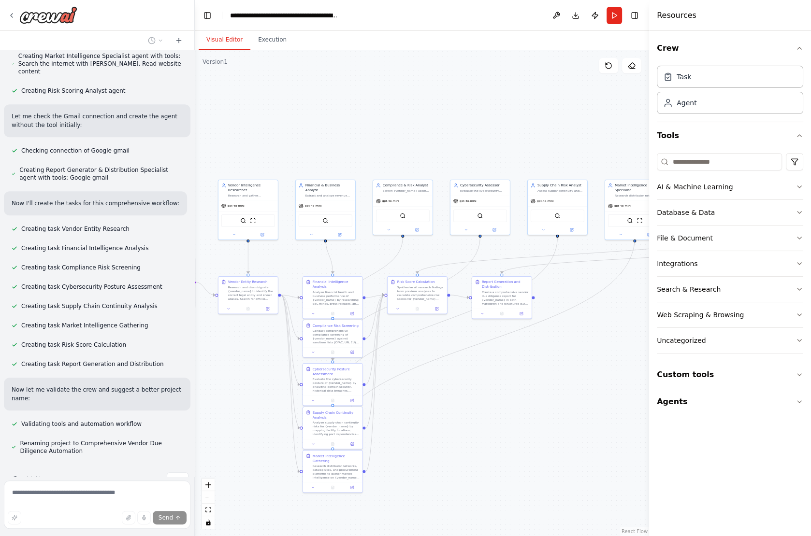
drag, startPoint x: 410, startPoint y: 456, endPoint x: 600, endPoint y: 412, distance: 194.8
click at [600, 412] on div ".deletable-edge-delete-btn { width: 20px; height: 20px; border: 0px solid #ffff…" at bounding box center [422, 293] width 454 height 486
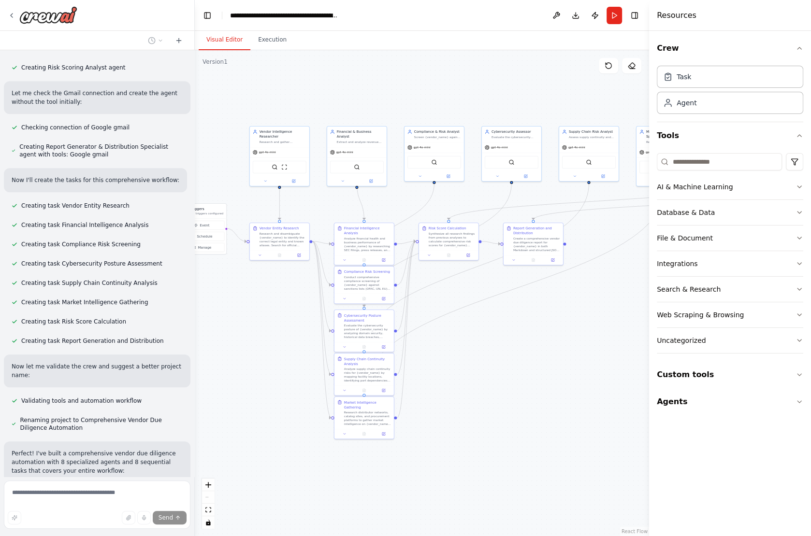
drag, startPoint x: 257, startPoint y: 424, endPoint x: 326, endPoint y: 339, distance: 109.9
click at [327, 339] on div ".deletable-edge-delete-btn { width: 20px; height: 20px; border: 0px solid #ffff…" at bounding box center [422, 293] width 454 height 486
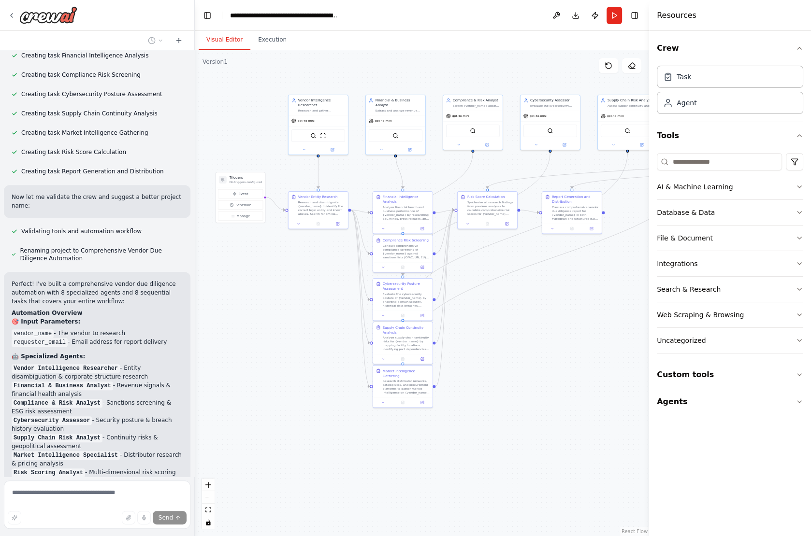
scroll to position [871, 0]
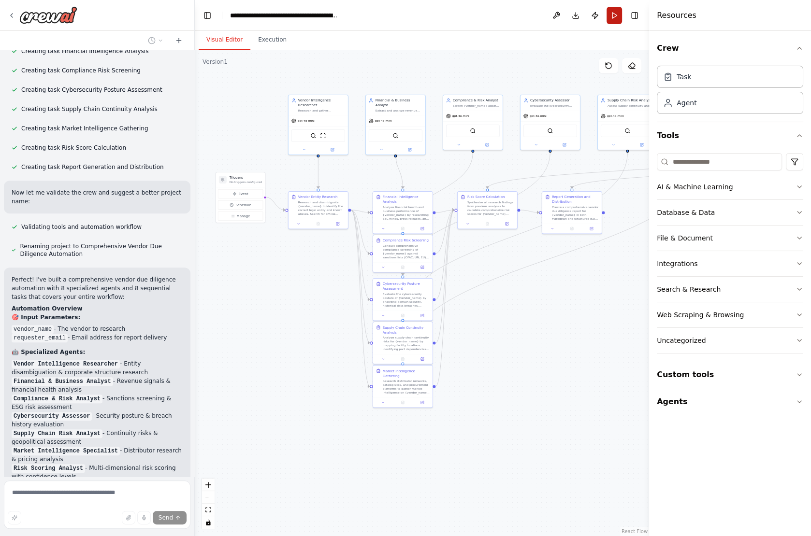
click at [615, 12] on button "Run" at bounding box center [613, 15] width 15 height 17
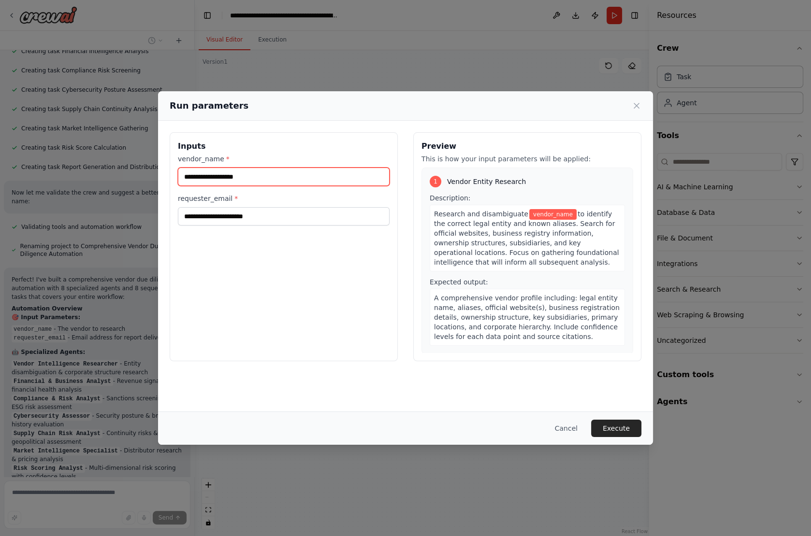
click at [264, 170] on input "vendor_name *" at bounding box center [284, 177] width 212 height 18
drag, startPoint x: 264, startPoint y: 174, endPoint x: 84, endPoint y: 174, distance: 179.7
click at [84, 174] on div "Run parameters Inputs vendor_name * requester_email * Preview This is how your …" at bounding box center [405, 268] width 811 height 536
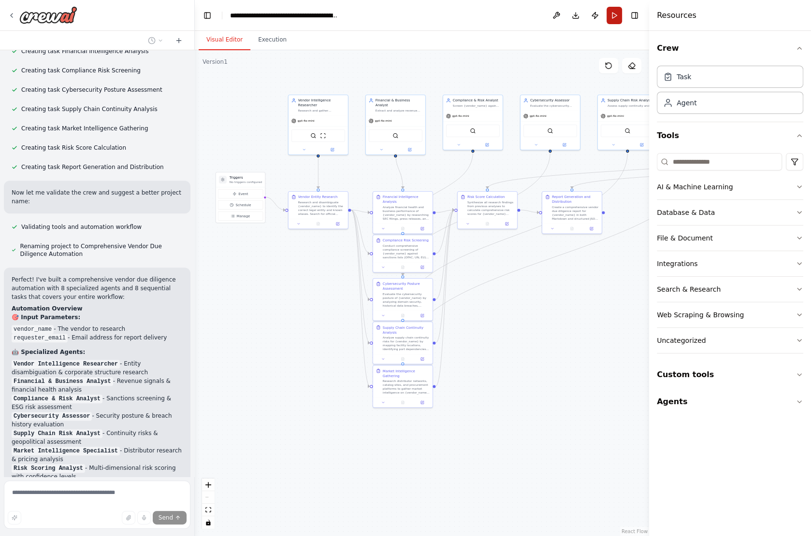
click at [617, 18] on button "Run" at bounding box center [613, 15] width 15 height 17
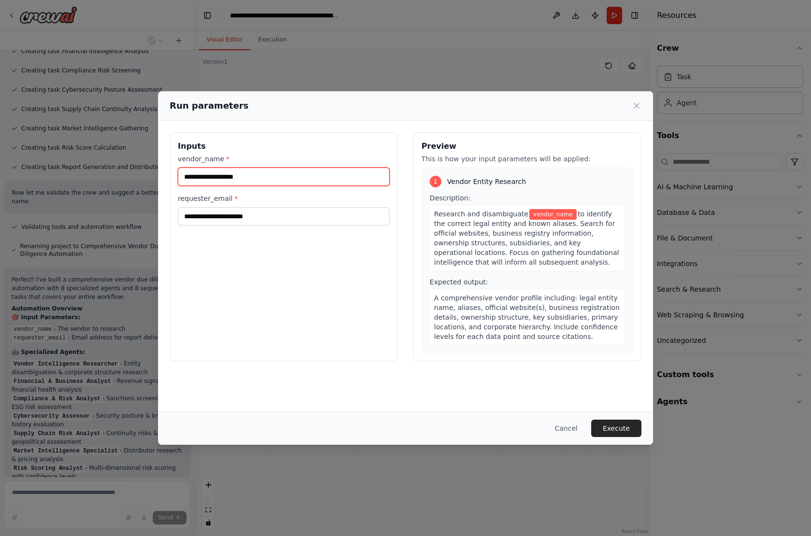
click at [310, 169] on input "vendor_name *" at bounding box center [284, 177] width 212 height 18
type input "***"
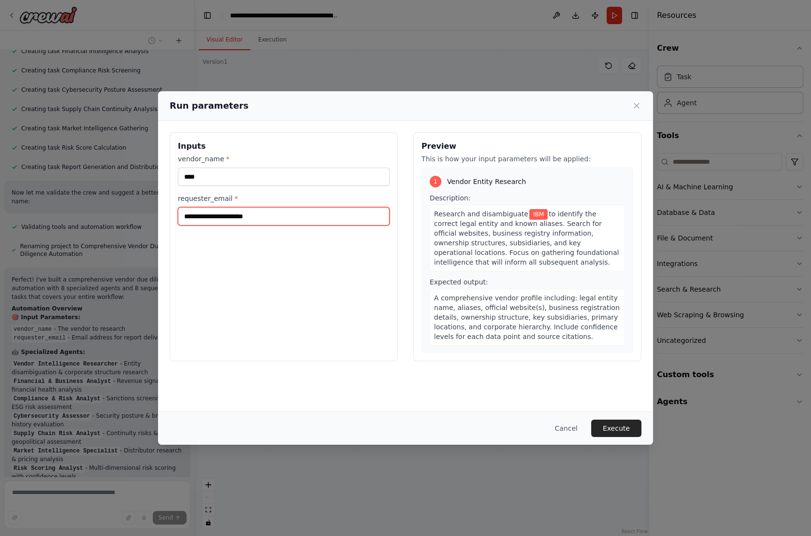
click at [273, 218] on input "requester_email *" at bounding box center [284, 216] width 212 height 18
type input "*"
type input "**********"
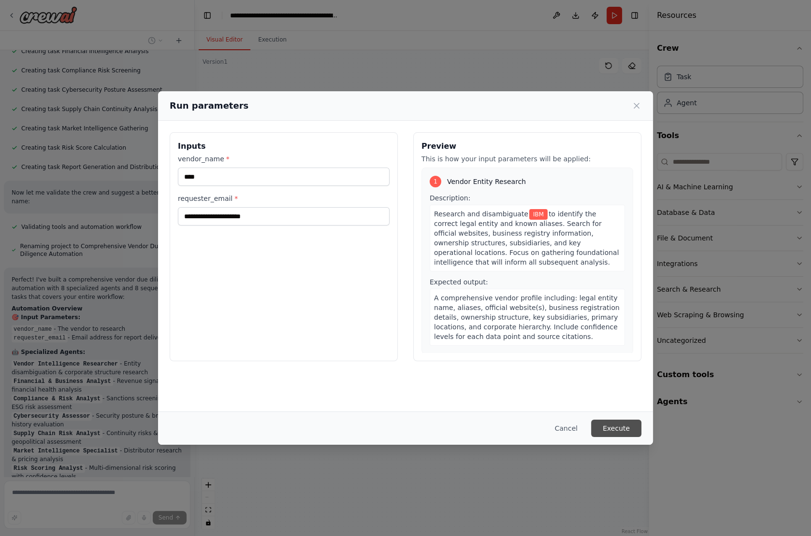
click at [623, 428] on button "Execute" at bounding box center [616, 428] width 50 height 17
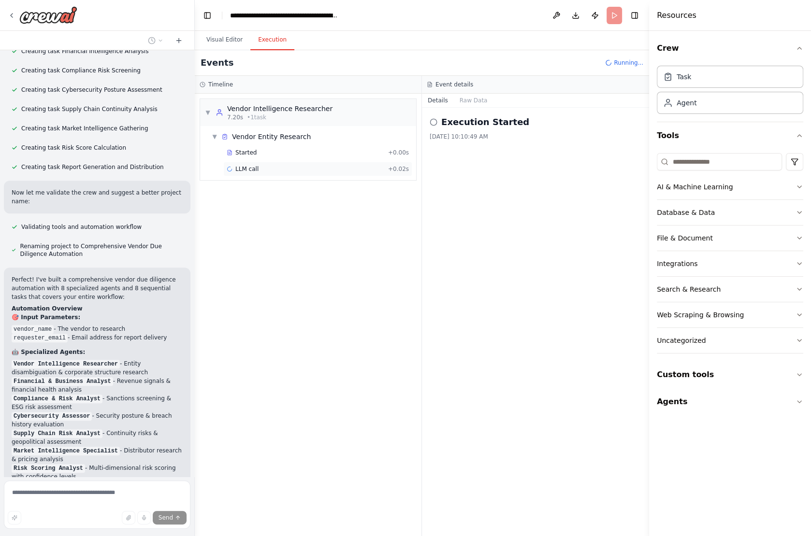
click at [251, 167] on span "LLM call" at bounding box center [246, 169] width 23 height 8
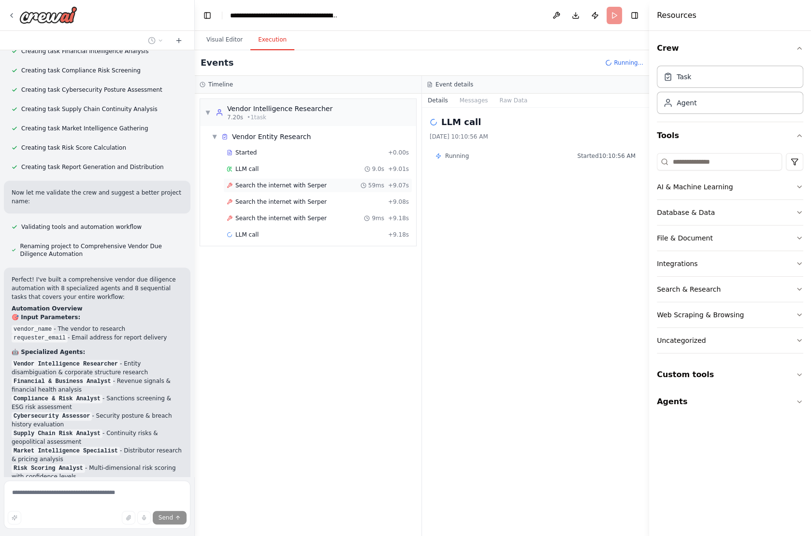
click at [257, 186] on span "Search the internet with Serper" at bounding box center [280, 186] width 91 height 8
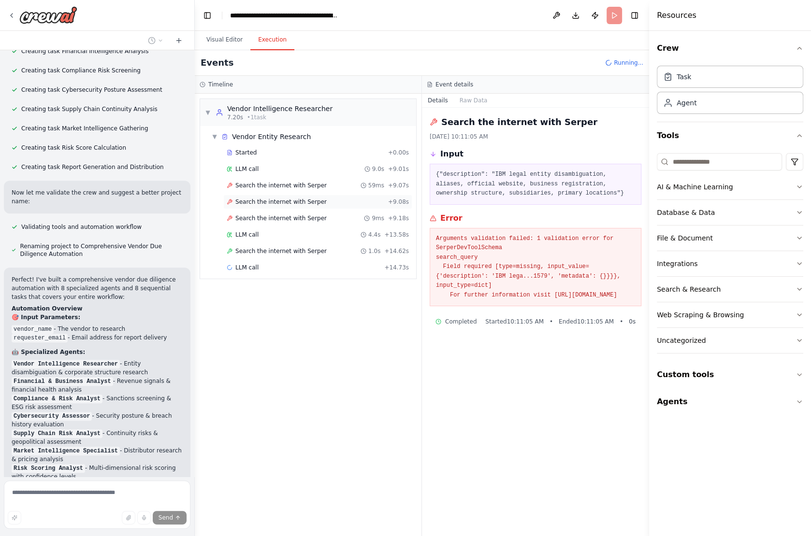
click at [291, 199] on span "Search the internet with Serper" at bounding box center [280, 202] width 91 height 8
click at [290, 211] on div "Search the internet with [PERSON_NAME] 9ms + 9.18s" at bounding box center [317, 218] width 189 height 14
click at [275, 231] on div "LLM call 4.4s + 13.58s" at bounding box center [318, 235] width 182 height 8
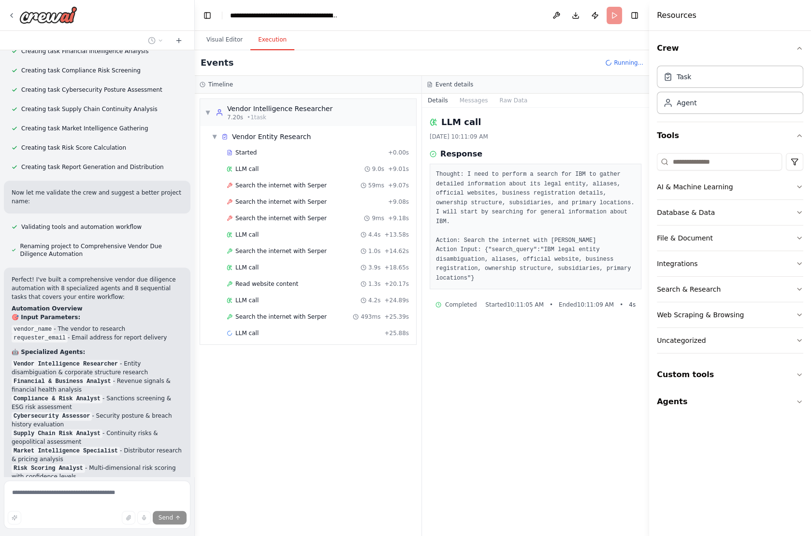
drag, startPoint x: 447, startPoint y: 182, endPoint x: 477, endPoint y: 198, distance: 33.7
click at [477, 198] on pre "Thought: I need to perform a search for IBM to gather detailed information abou…" at bounding box center [535, 226] width 199 height 113
click at [293, 252] on div "Search the internet with [PERSON_NAME] 1.0s + 14.62s" at bounding box center [317, 251] width 189 height 14
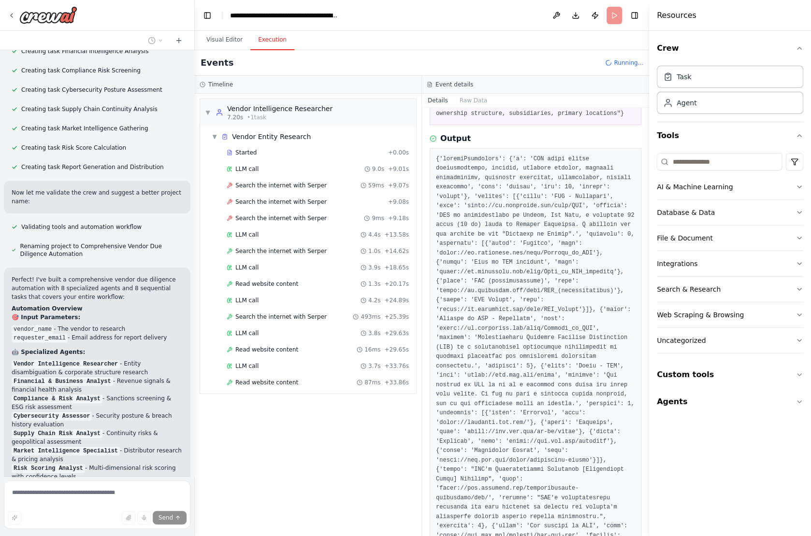
scroll to position [83, 0]
click at [275, 277] on div "Read website content 1.3s + 20.17s" at bounding box center [317, 284] width 189 height 14
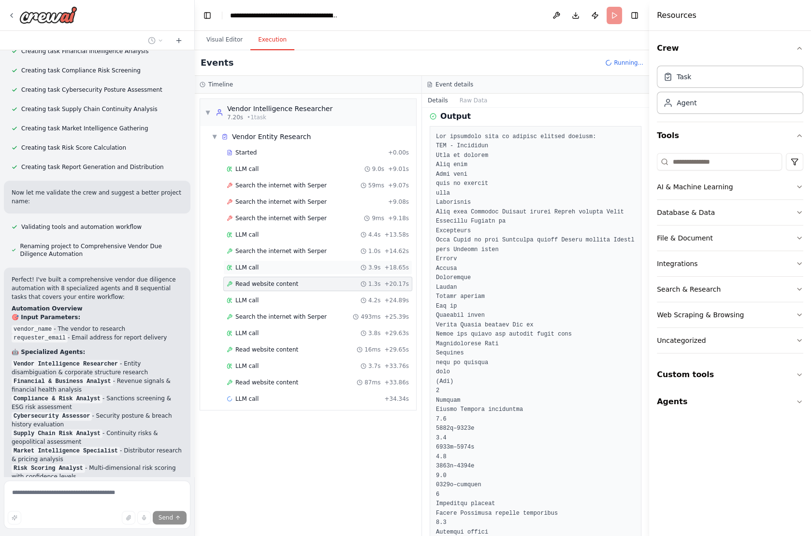
click at [268, 264] on div "LLM call 3.9s + 18.65s" at bounding box center [318, 268] width 182 height 8
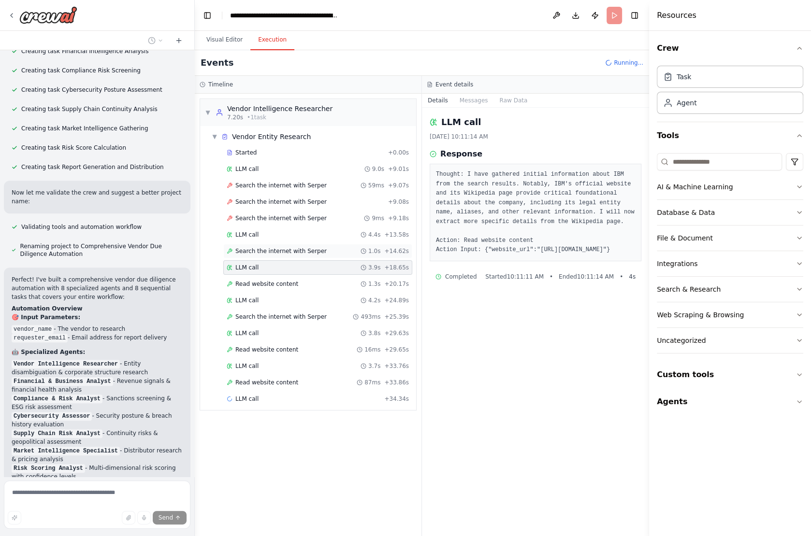
click at [276, 247] on span "Search the internet with Serper" at bounding box center [280, 251] width 91 height 8
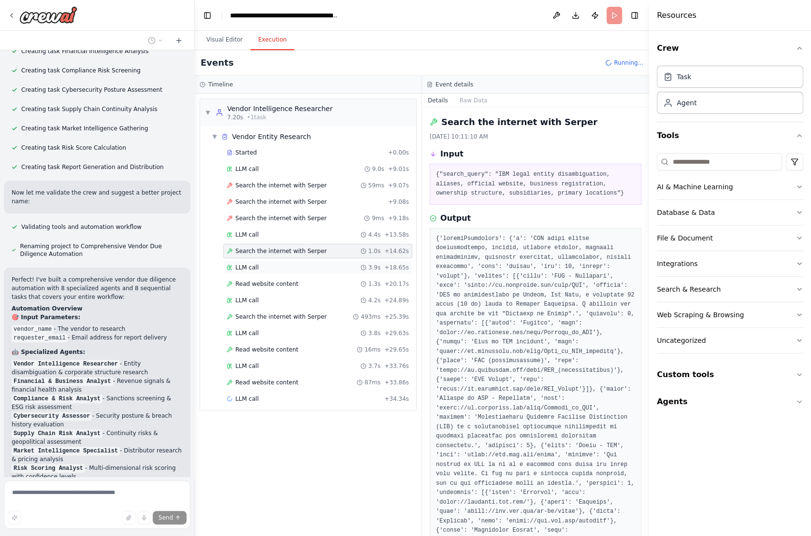
click at [270, 260] on div "LLM call 3.9s + 18.65s" at bounding box center [317, 267] width 189 height 14
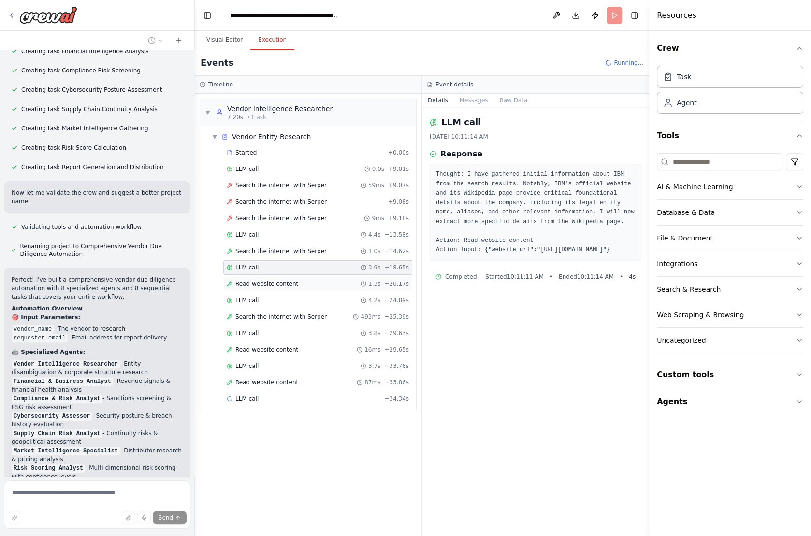
click at [277, 277] on div "Read website content 1.3s + 20.17s" at bounding box center [317, 284] width 189 height 14
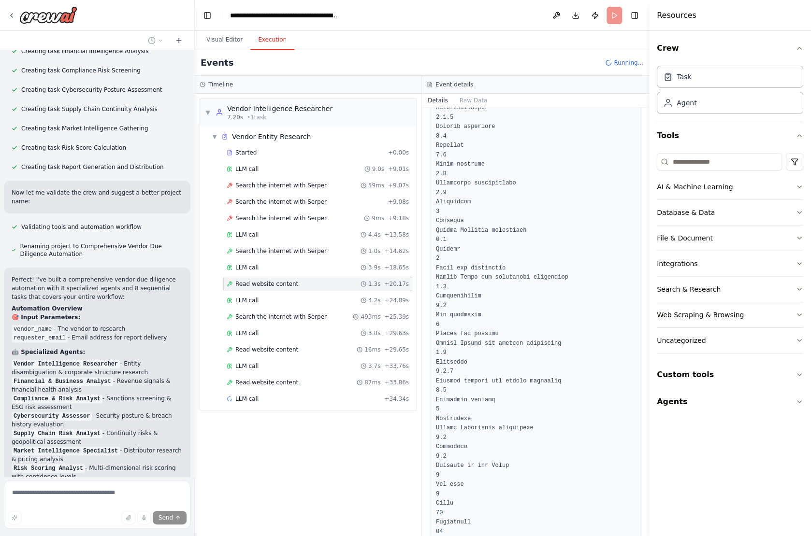
scroll to position [634, 0]
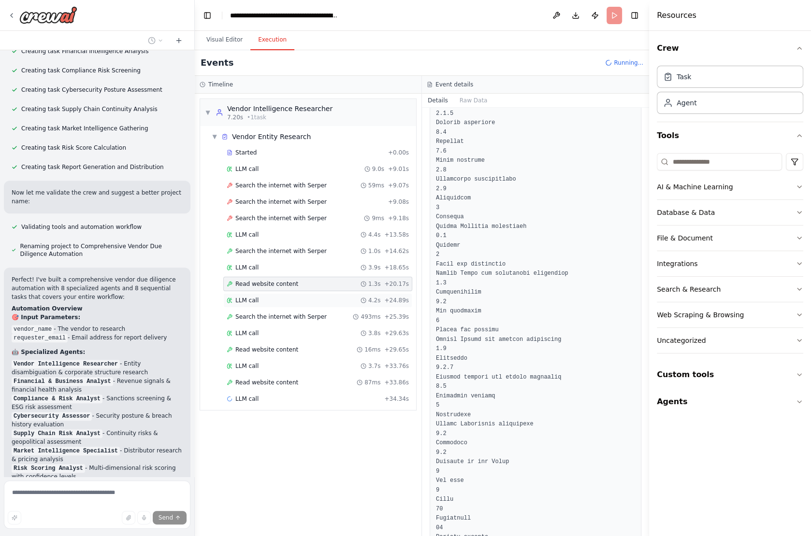
click at [264, 301] on div "LLM call 4.2s + 24.89s" at bounding box center [317, 300] width 189 height 14
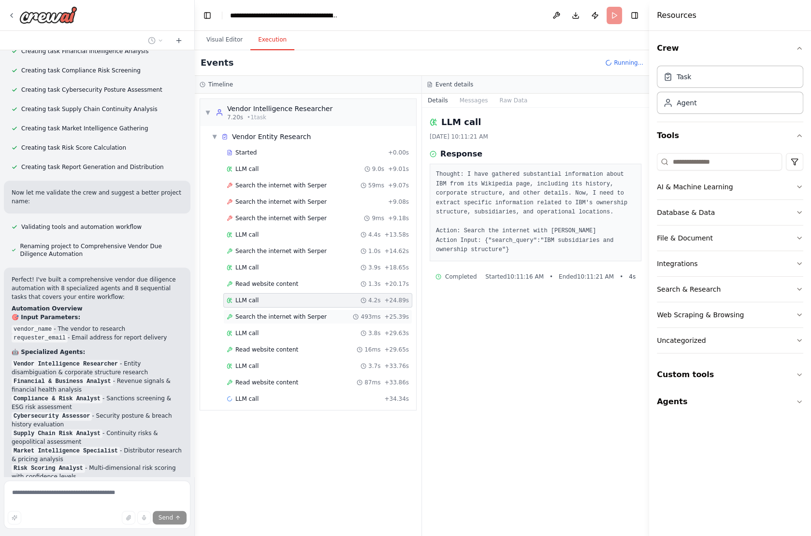
click at [266, 313] on span "Search the internet with Serper" at bounding box center [280, 317] width 91 height 8
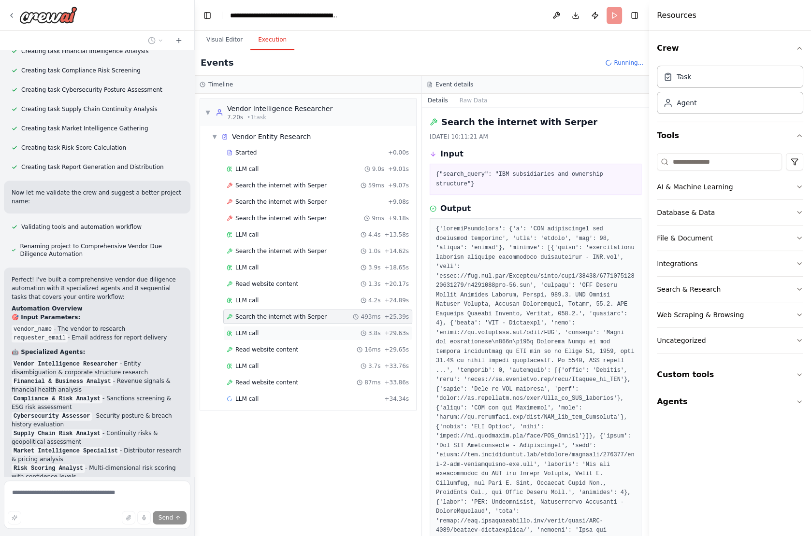
click at [297, 330] on div "LLM call 3.8s + 29.63s" at bounding box center [318, 334] width 182 height 8
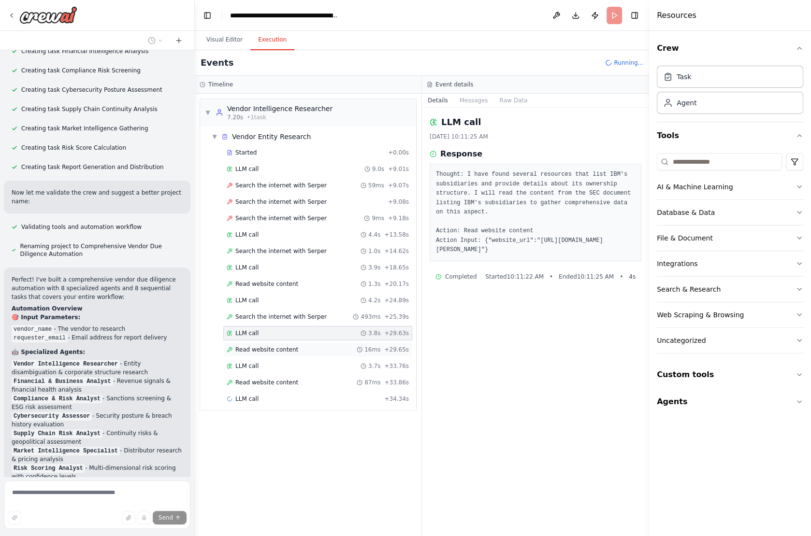
click at [295, 346] on div "Read website content 16ms + 29.65s" at bounding box center [318, 350] width 182 height 8
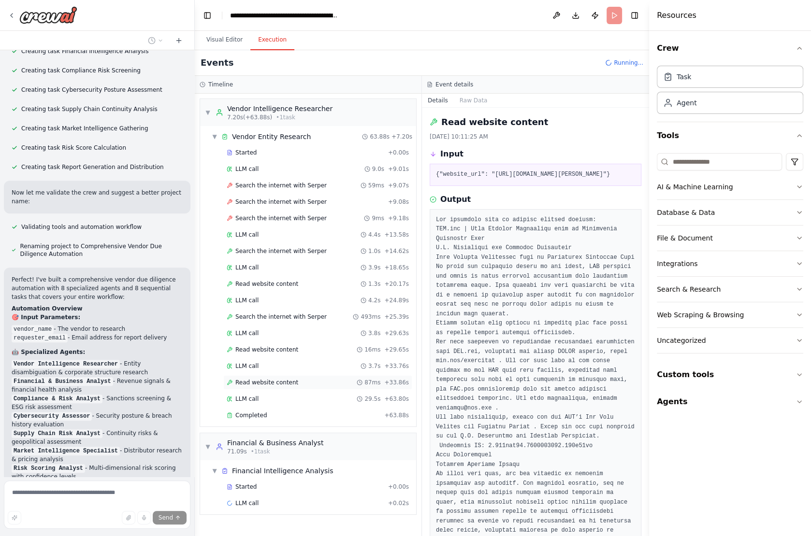
click at [262, 380] on div "Read website content 87ms + 33.86s" at bounding box center [317, 382] width 189 height 14
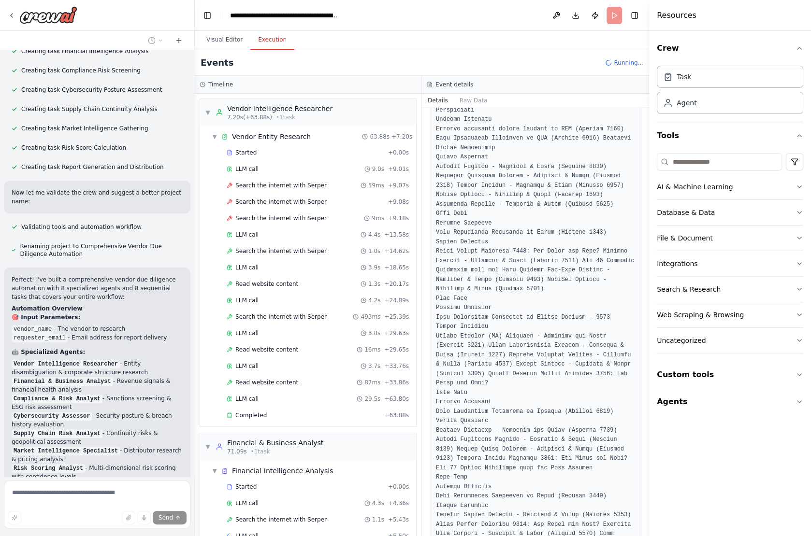
scroll to position [1341, 0]
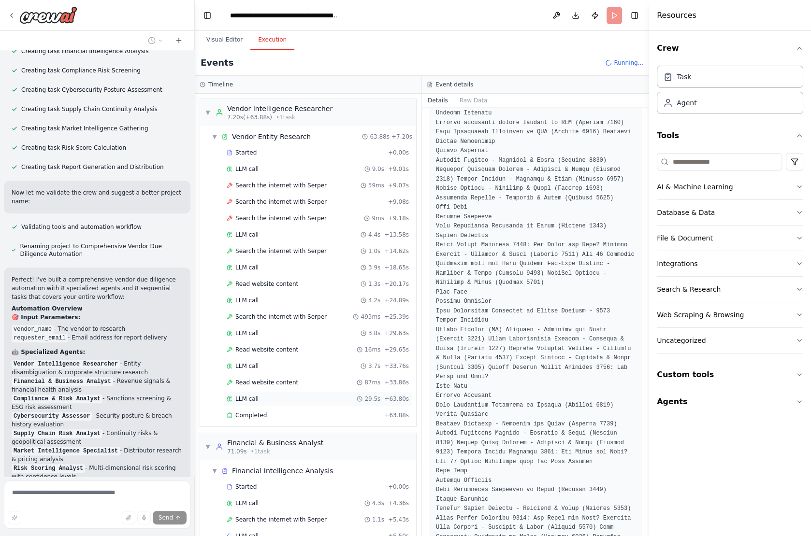
click at [245, 392] on div "LLM call 29.5s + 63.80s" at bounding box center [317, 399] width 189 height 14
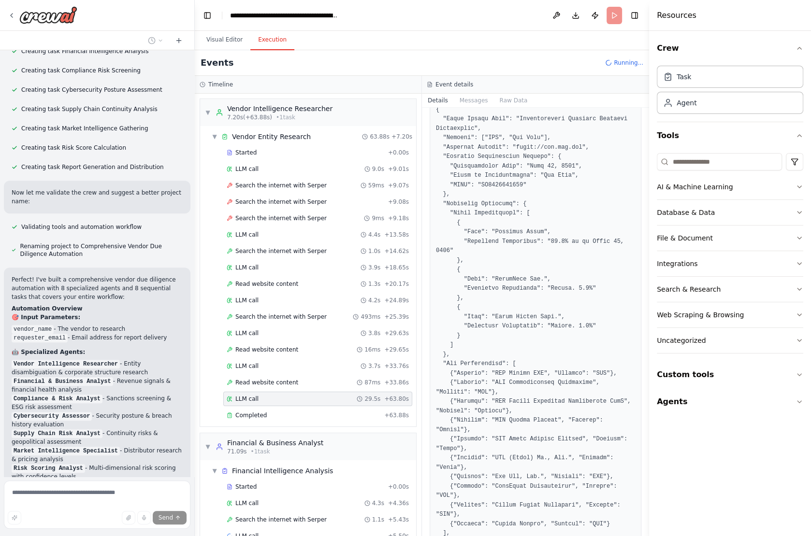
scroll to position [12, 0]
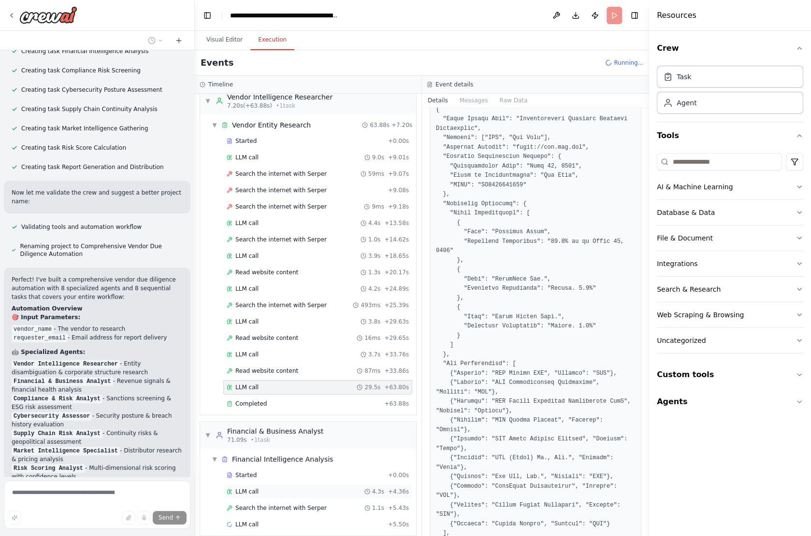
click at [239, 488] on span "LLM call" at bounding box center [246, 492] width 23 height 8
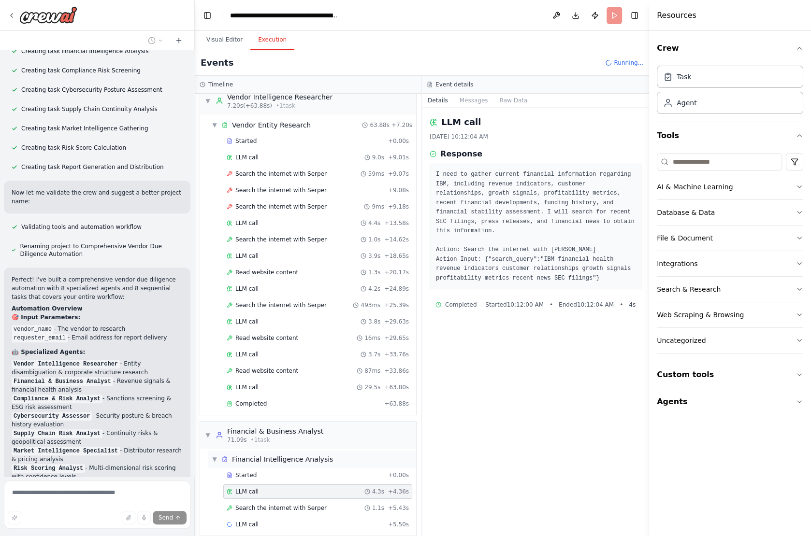
click at [290, 455] on span "Financial Intelligence Analysis" at bounding box center [282, 460] width 101 height 10
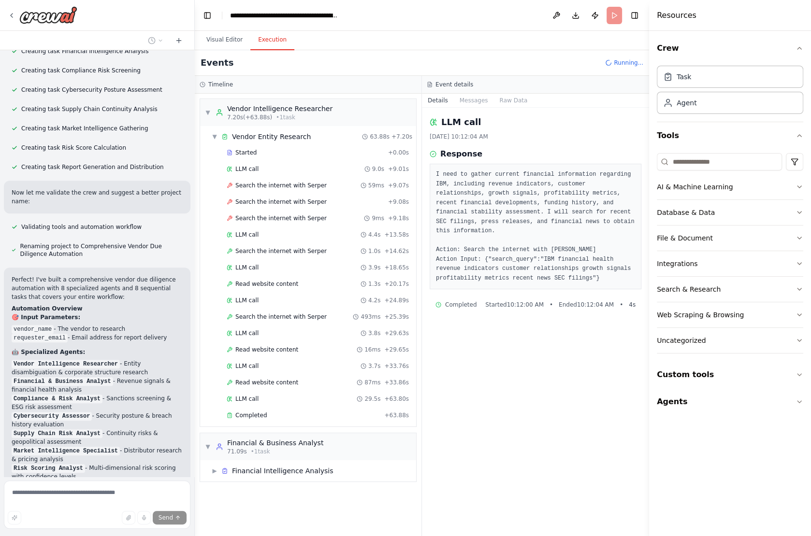
click at [273, 460] on div "▶ Financial Intelligence Analysis" at bounding box center [308, 470] width 216 height 21
click at [271, 462] on div "▶ Financial Intelligence Analysis" at bounding box center [312, 470] width 208 height 17
click at [240, 500] on span "LLM call" at bounding box center [246, 504] width 23 height 8
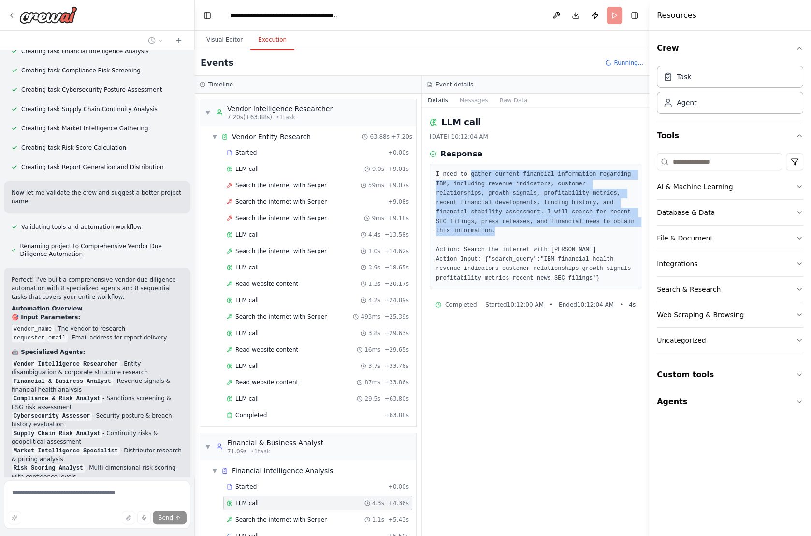
drag, startPoint x: 471, startPoint y: 170, endPoint x: 575, endPoint y: 227, distance: 118.9
click at [575, 227] on pre "I need to gather current financial information regarding IBM, including revenue…" at bounding box center [535, 226] width 199 height 113
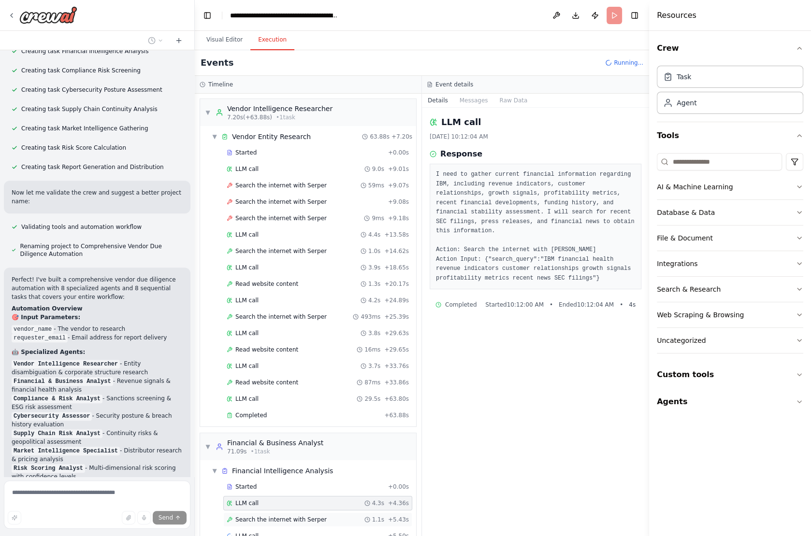
click at [275, 516] on span "Search the internet with Serper" at bounding box center [280, 520] width 91 height 8
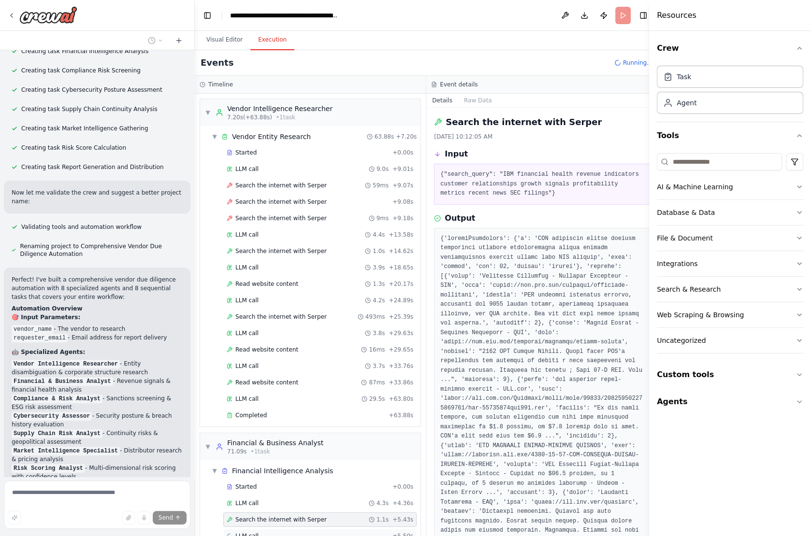
click at [243, 532] on span "LLM call" at bounding box center [246, 536] width 23 height 8
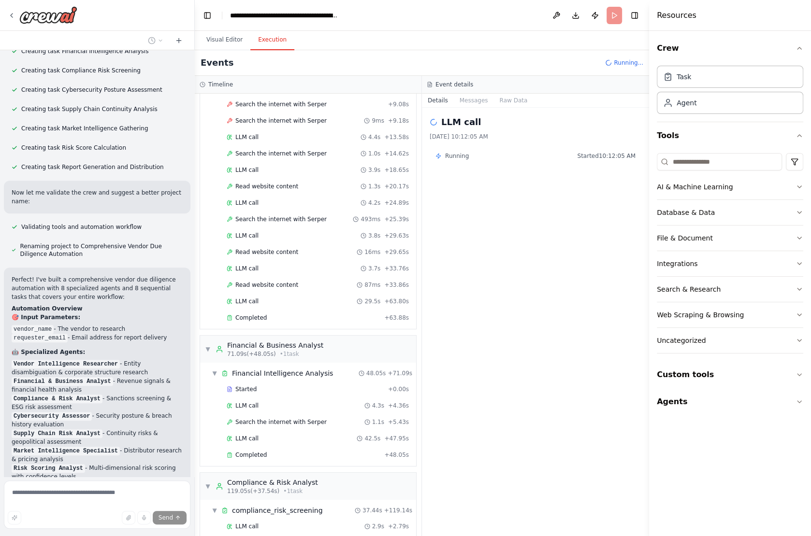
scroll to position [107, 0]
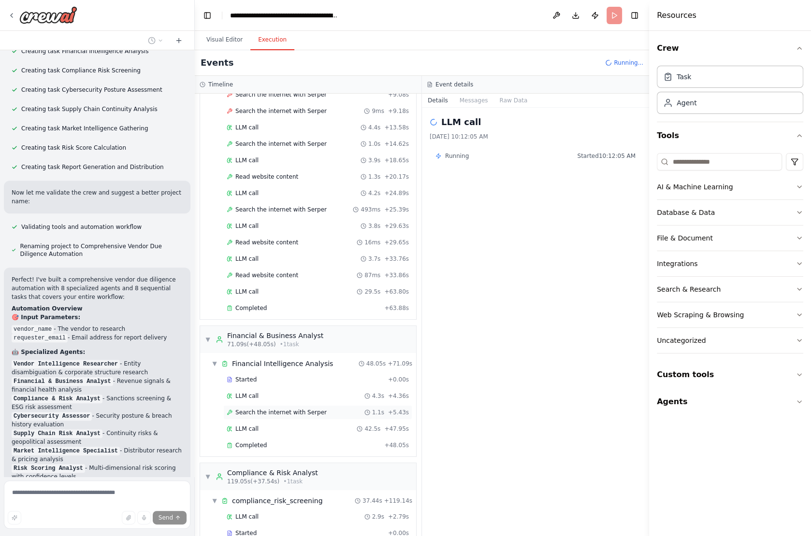
click at [257, 409] on span "Search the internet with Serper" at bounding box center [280, 413] width 91 height 8
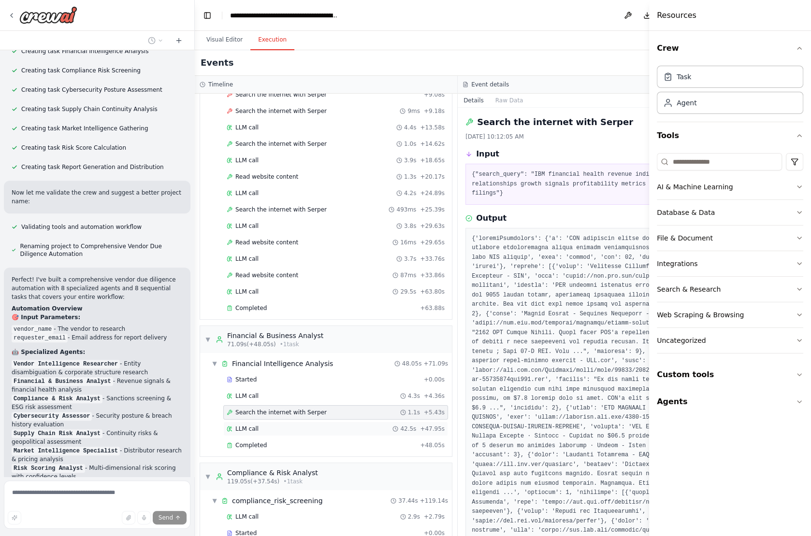
click at [259, 422] on div "LLM call 42.5s + 47.95s" at bounding box center [335, 429] width 225 height 14
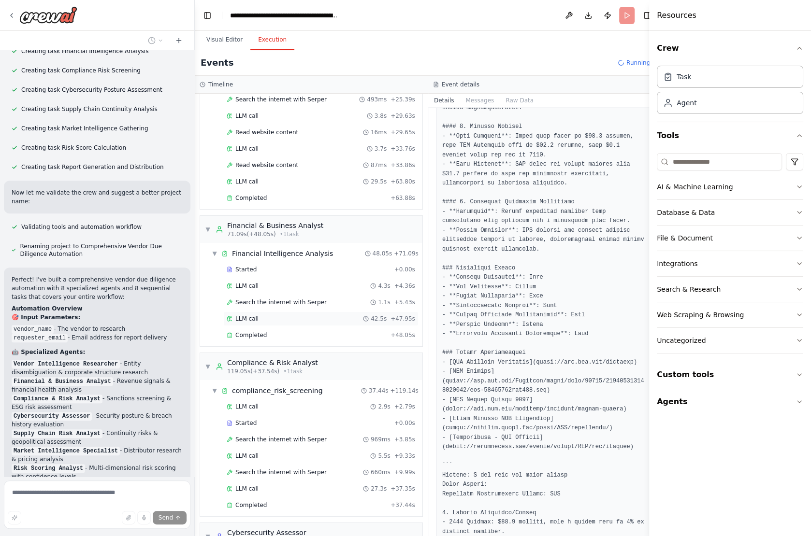
scroll to position [218, 0]
click at [273, 403] on div "LLM call 2.9s + 2.79s" at bounding box center [321, 407] width 188 height 8
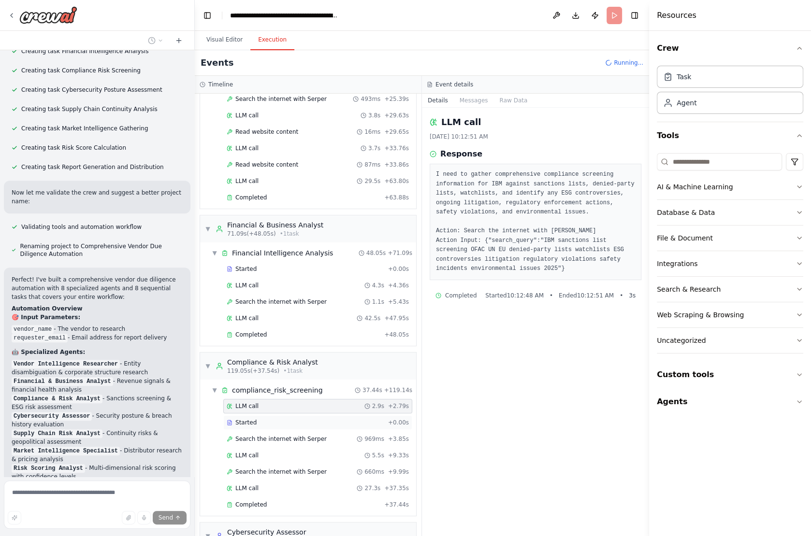
click at [270, 416] on div "Started + 0.00s" at bounding box center [317, 423] width 189 height 14
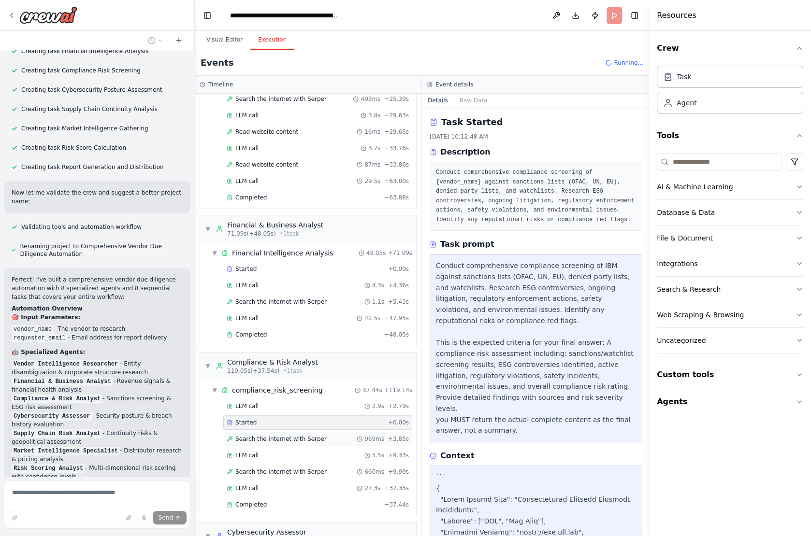
click at [283, 435] on span "Search the internet with Serper" at bounding box center [280, 439] width 91 height 8
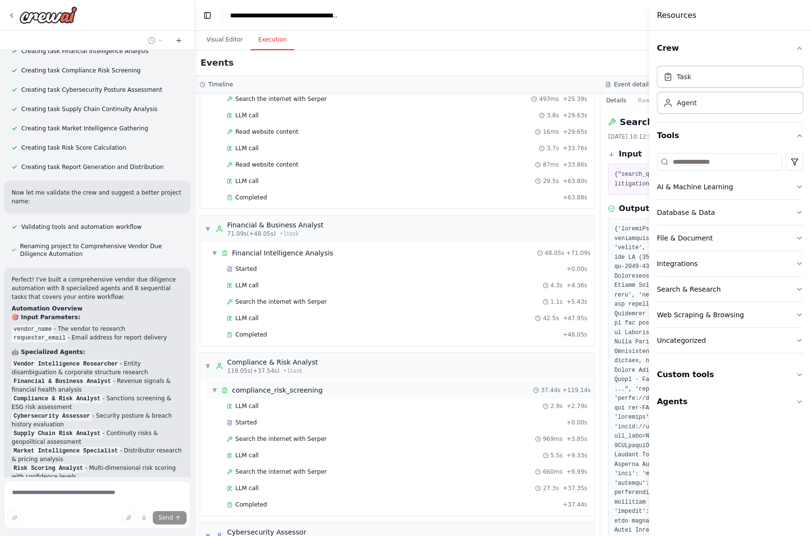
click at [297, 386] on span "compliance_risk_screening" at bounding box center [277, 391] width 91 height 10
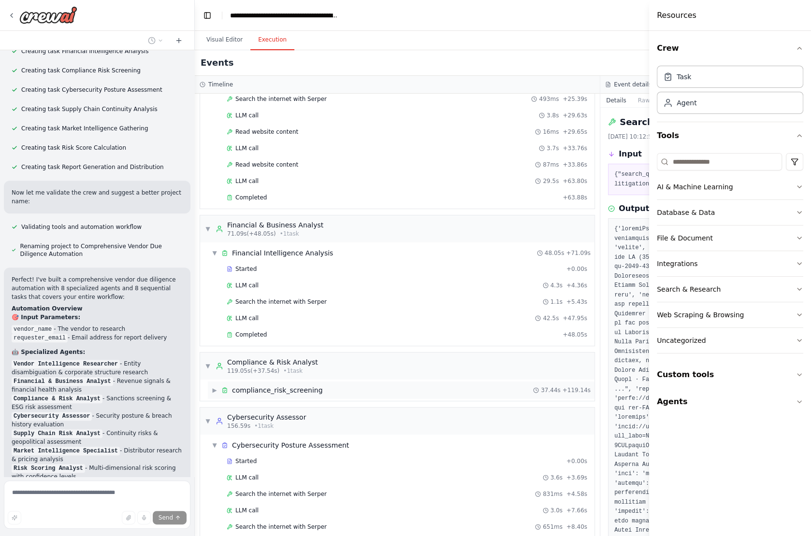
click at [280, 386] on span "compliance_risk_screening" at bounding box center [277, 391] width 91 height 10
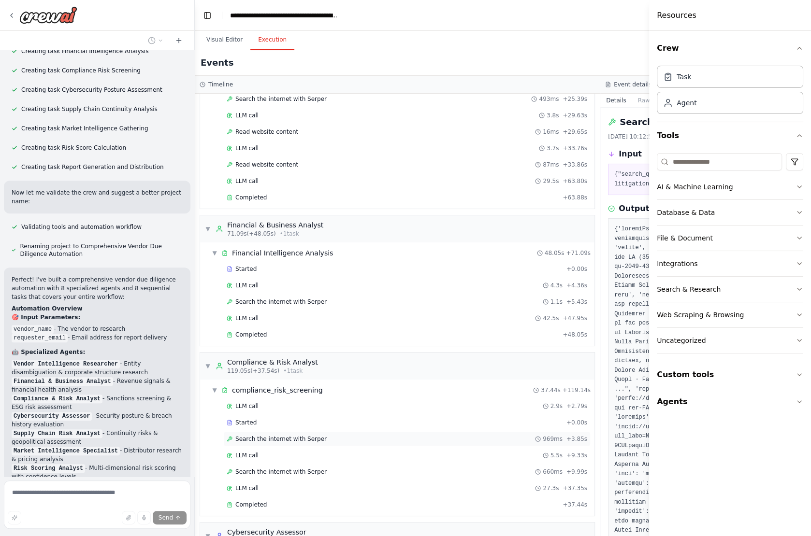
click at [254, 432] on div "Search the internet with [PERSON_NAME] 969ms + 3.85s" at bounding box center [406, 439] width 367 height 14
click at [256, 435] on span "Search the internet with Serper" at bounding box center [280, 439] width 91 height 8
click at [579, 12] on header "**********" at bounding box center [600, 15] width 811 height 31
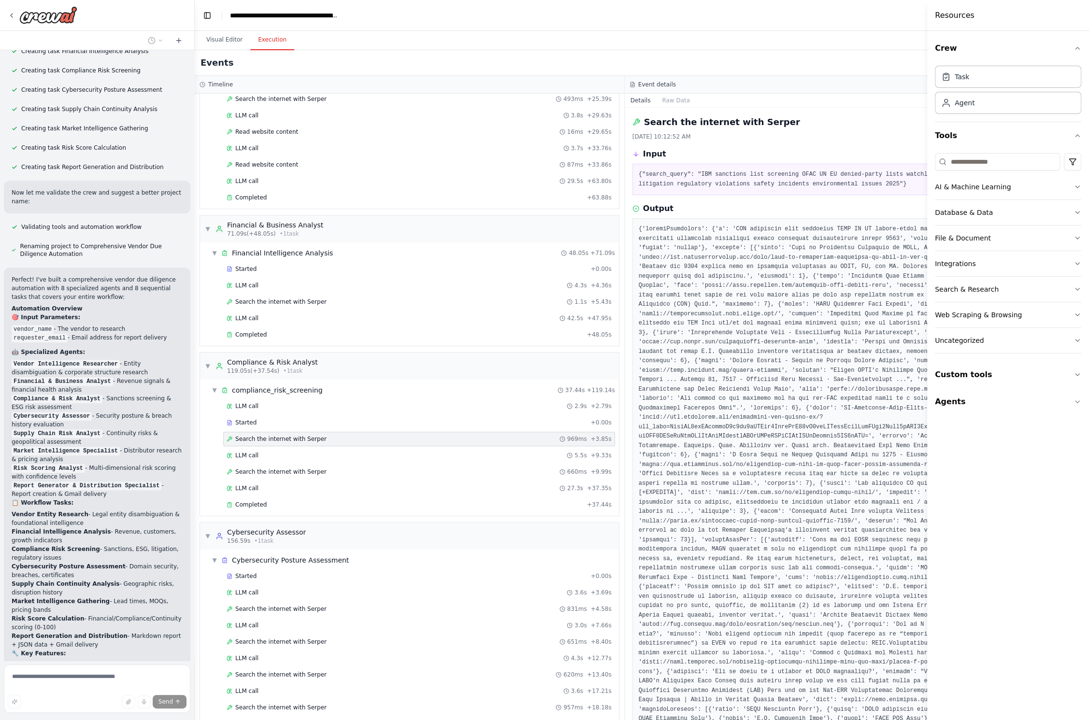
scroll to position [32, 0]
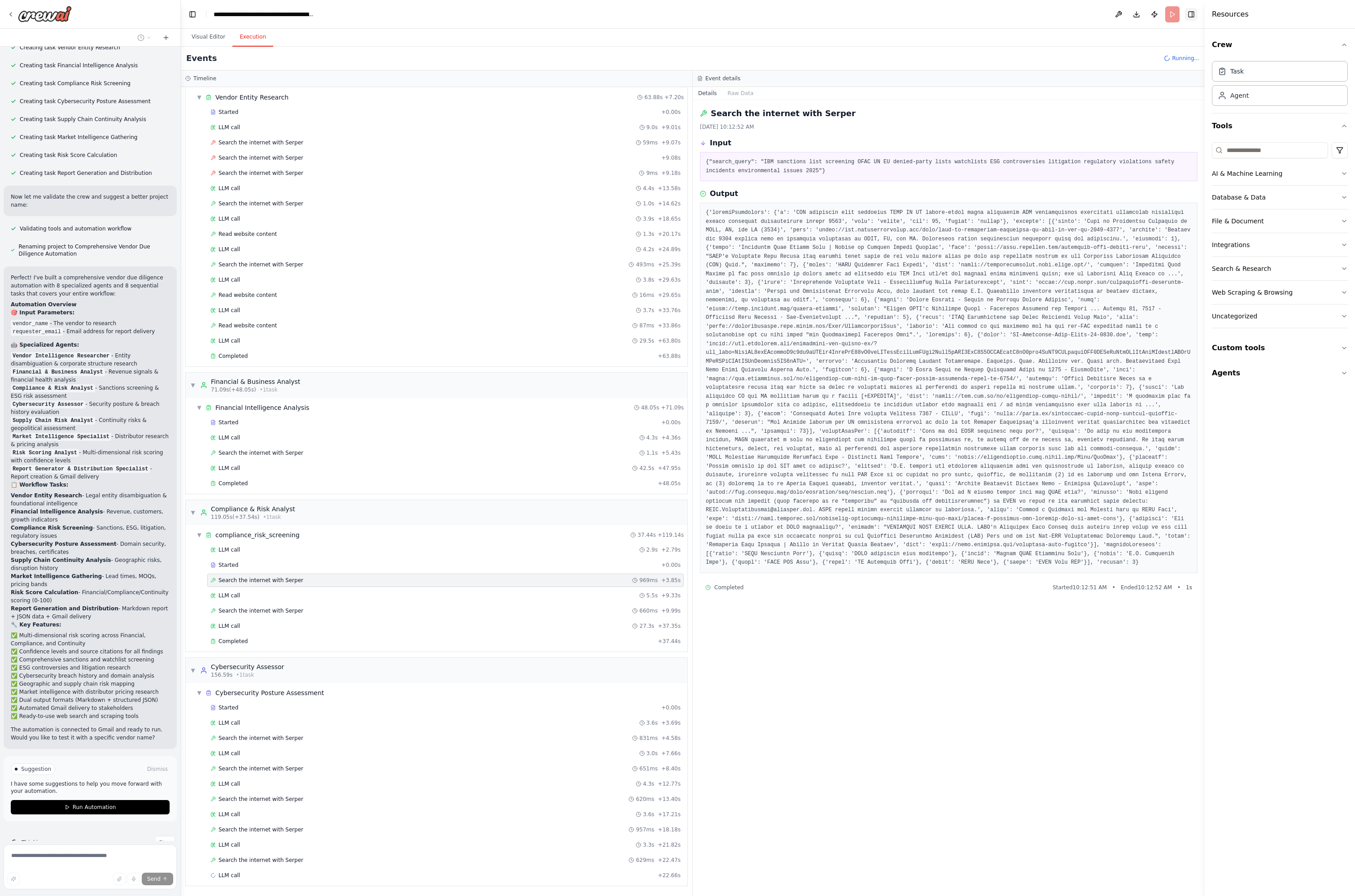
click at [752, 17] on button "Toggle Right Sidebar" at bounding box center [1192, 15] width 13 height 13
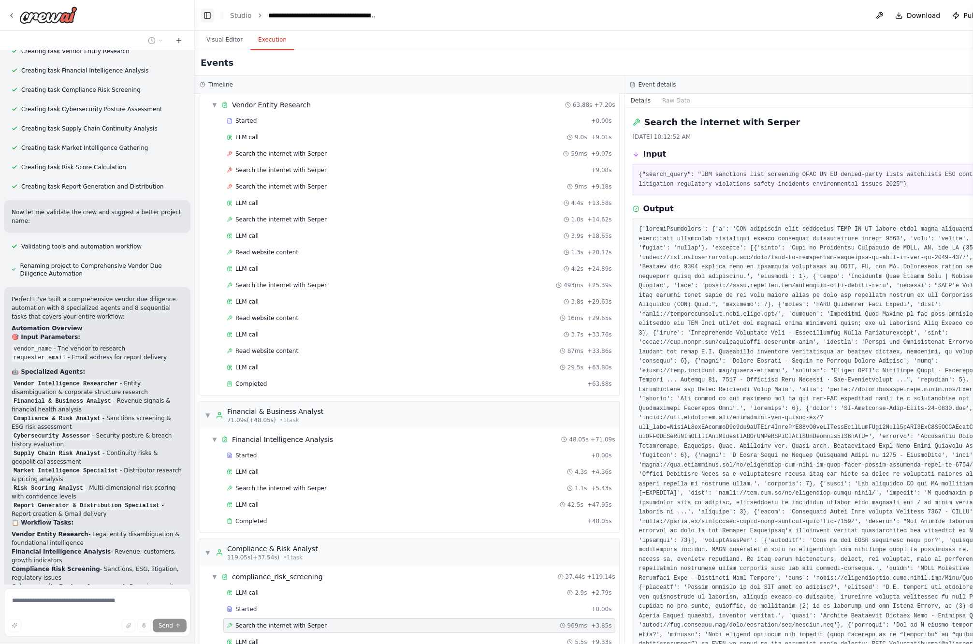
click at [206, 14] on button "Toggle Left Sidebar" at bounding box center [208, 16] width 14 height 14
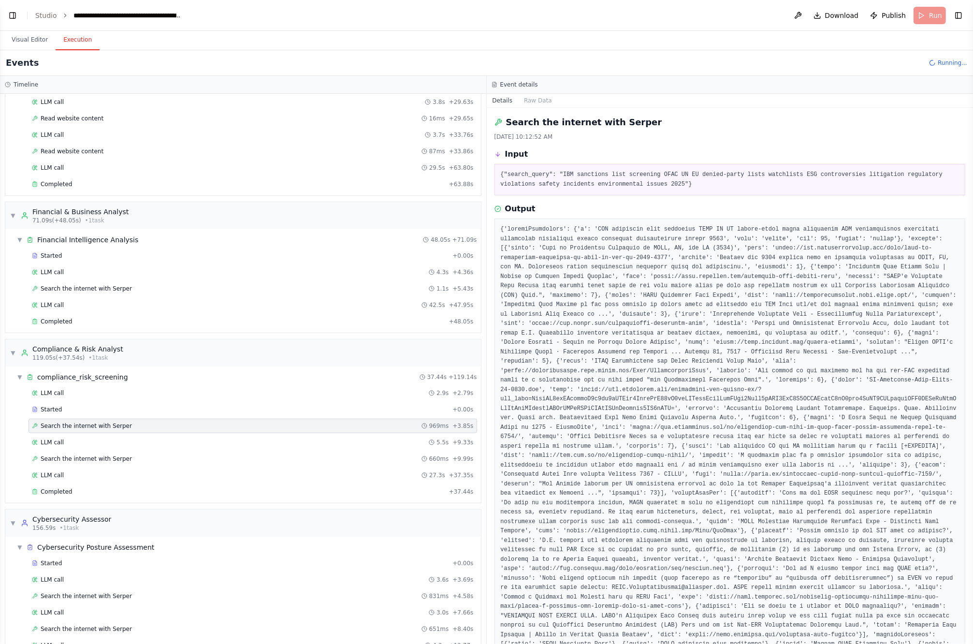
scroll to position [236, 0]
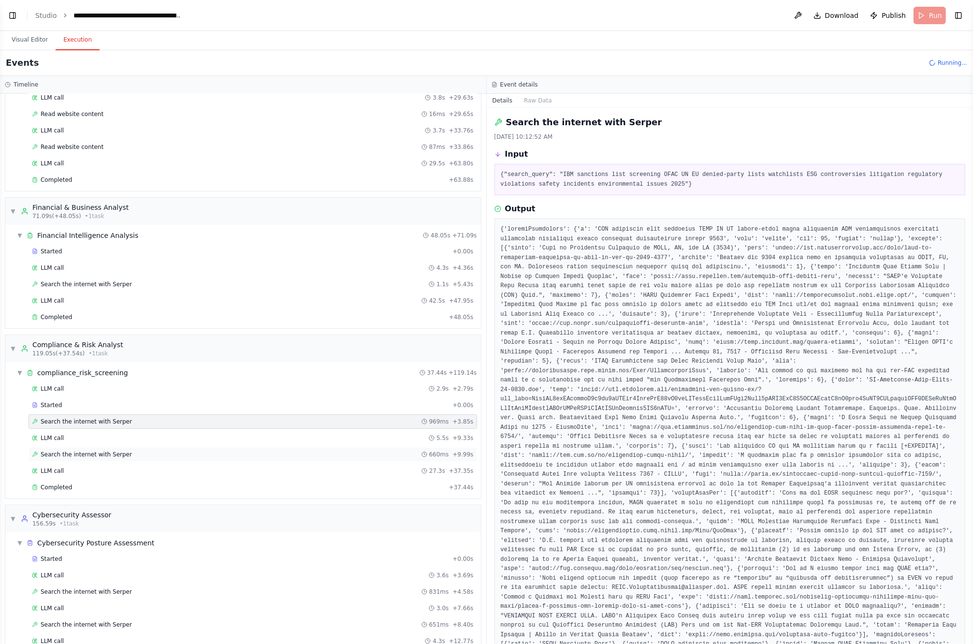
click at [131, 447] on div "Search the internet with [PERSON_NAME] 660ms + 9.99s" at bounding box center [253, 454] width 448 height 14
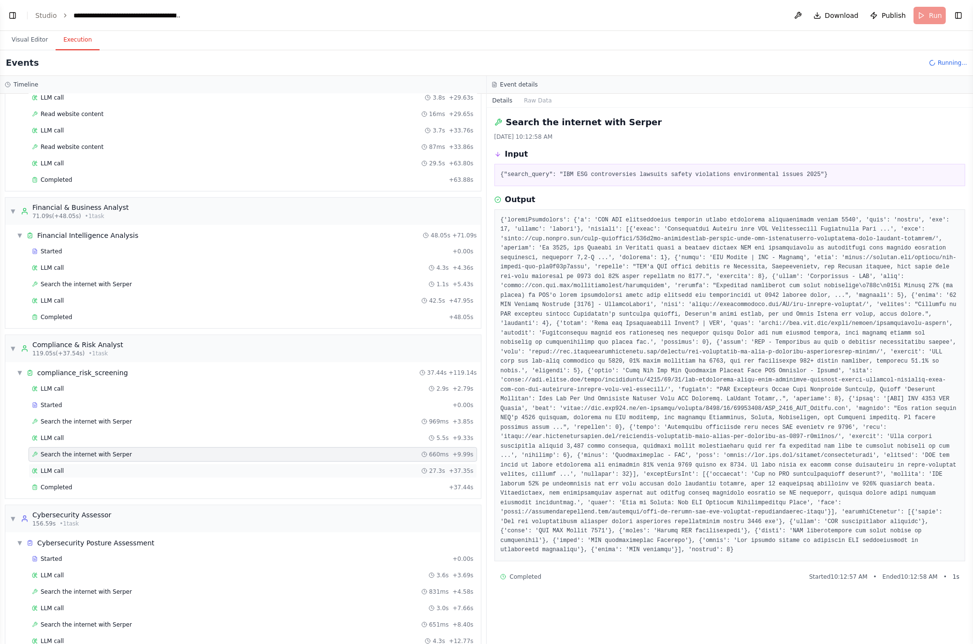
click at [106, 467] on div "LLM call 27.3s + 37.35s" at bounding box center [253, 471] width 442 height 8
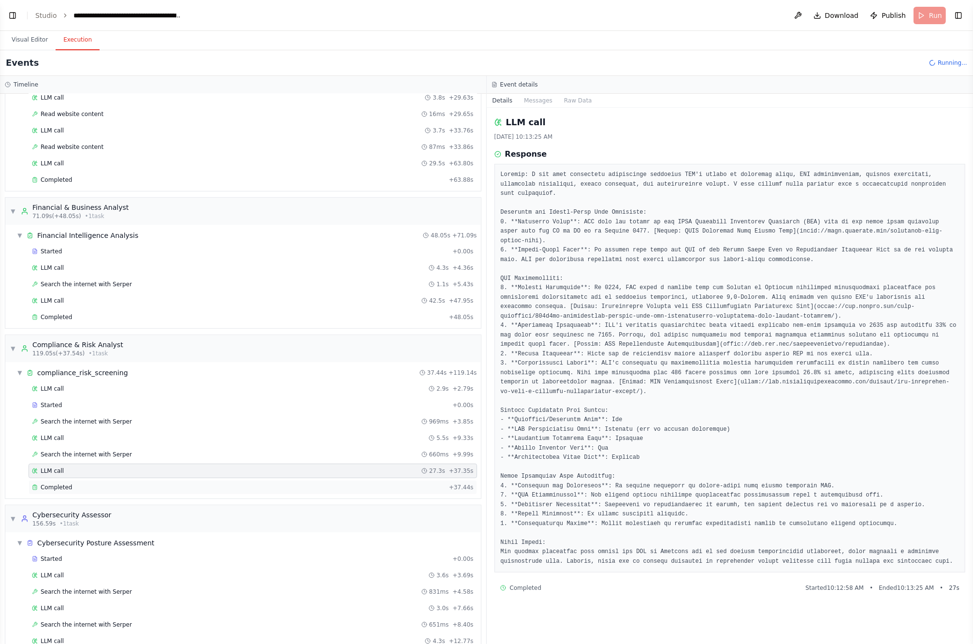
click at [101, 483] on div "Completed" at bounding box center [238, 487] width 413 height 8
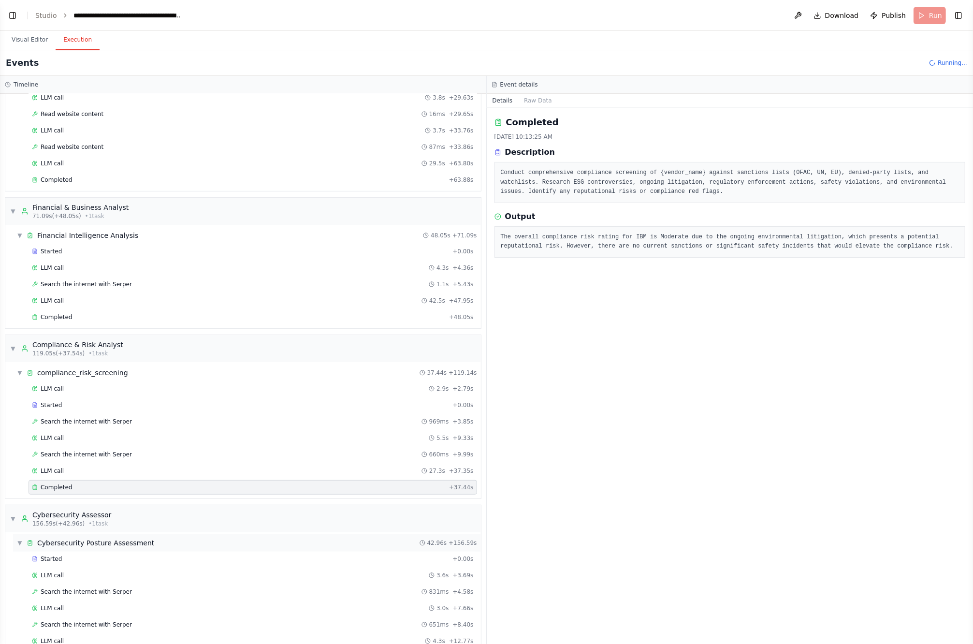
click at [110, 536] on div "▼ Cybersecurity Posture Assessment 42.96s + 156.59s" at bounding box center [247, 542] width 468 height 17
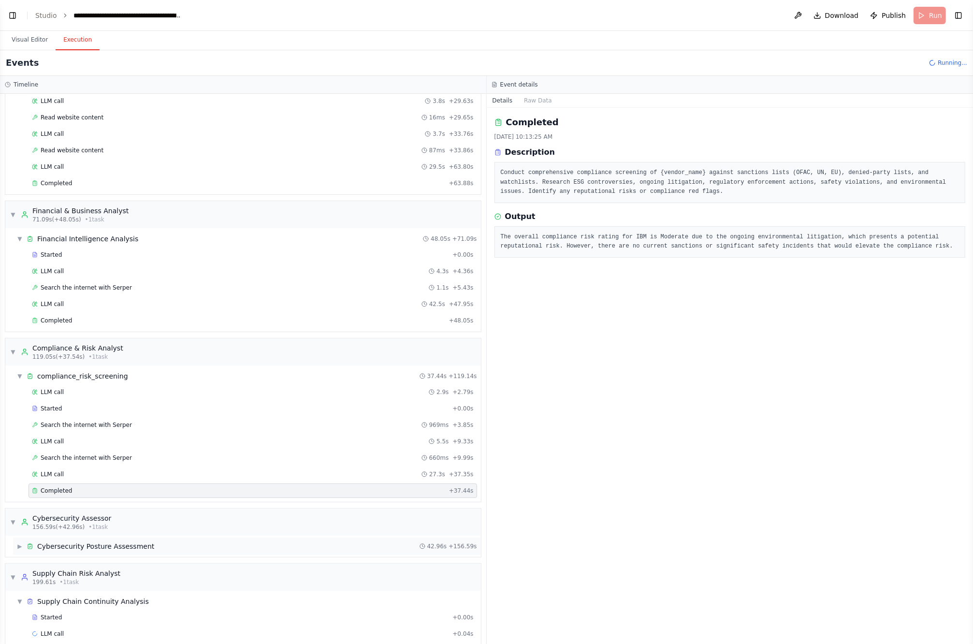
click at [110, 536] on span "Cybersecurity Posture Assessment" at bounding box center [95, 546] width 117 height 10
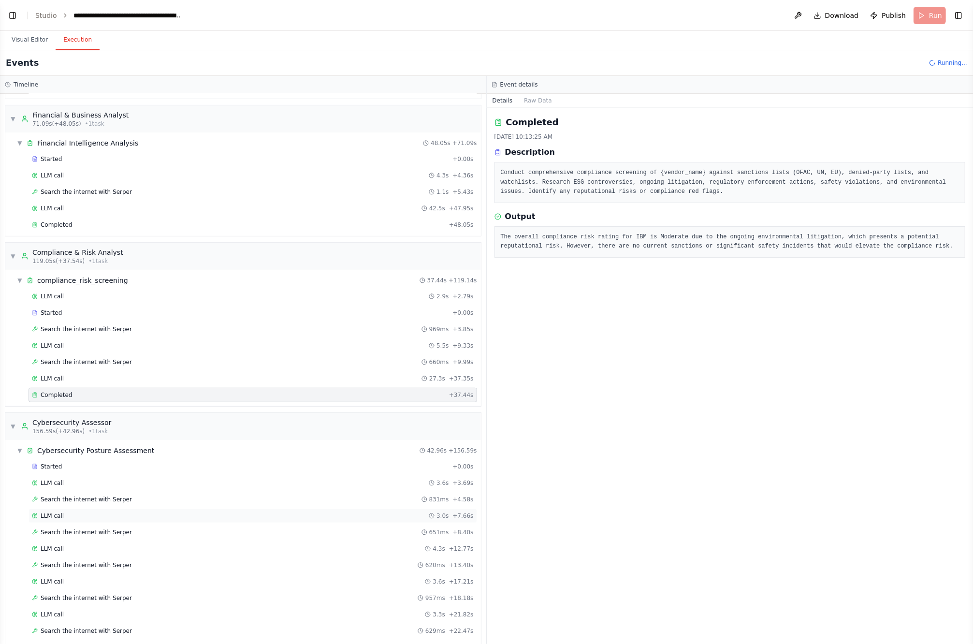
scroll to position [442, 0]
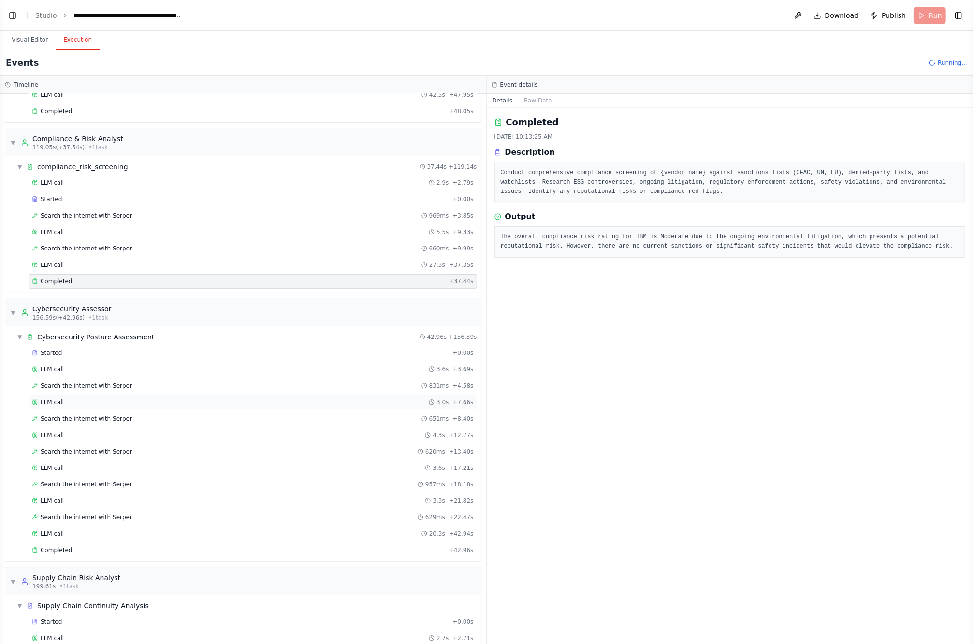
click at [51, 398] on span "LLM call" at bounding box center [52, 402] width 23 height 8
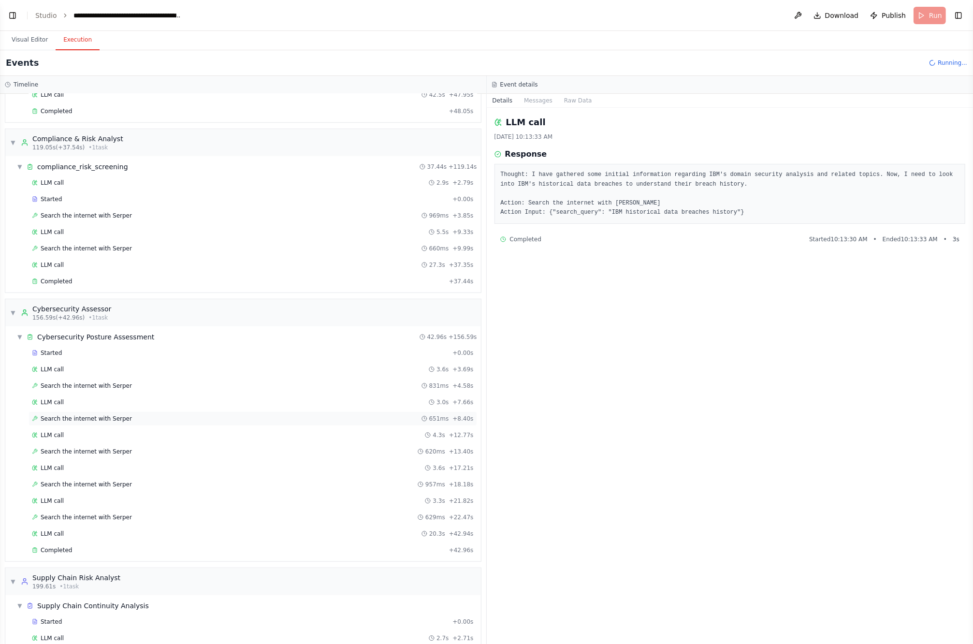
click at [57, 415] on span "Search the internet with Serper" at bounding box center [86, 419] width 91 height 8
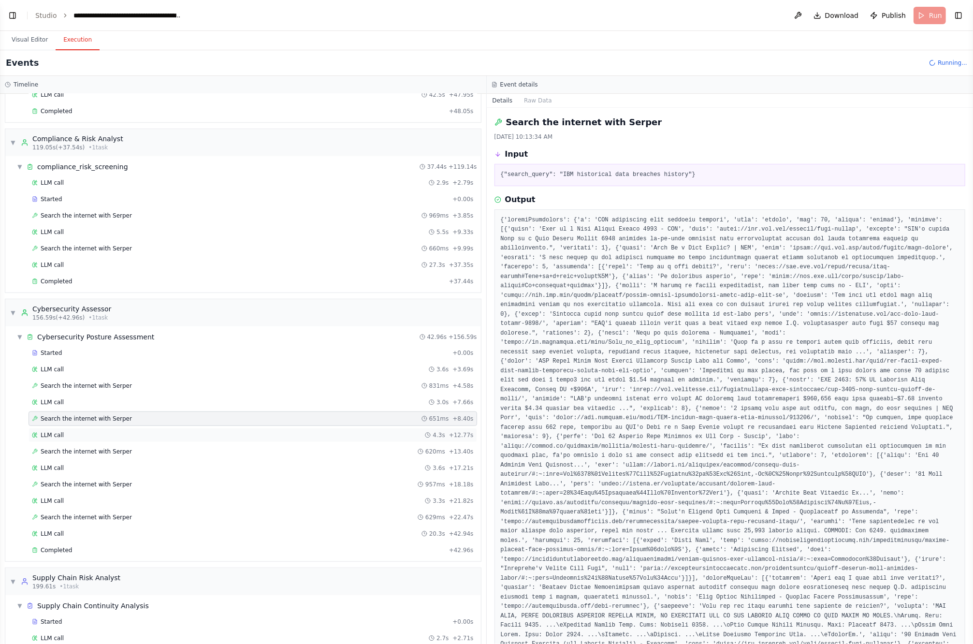
click at [62, 428] on div "LLM call 4.3s + 12.77s" at bounding box center [253, 435] width 448 height 14
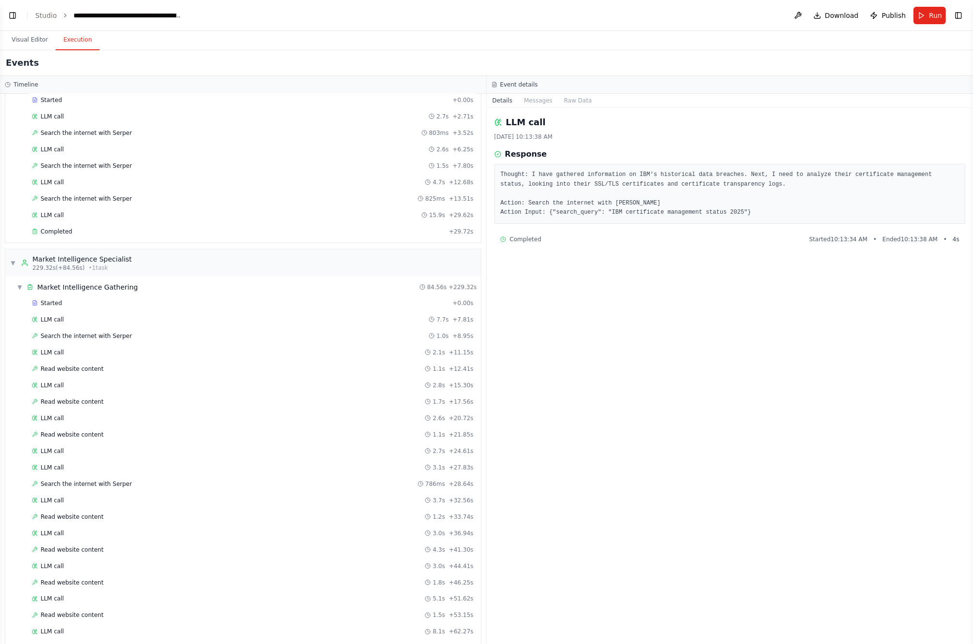
scroll to position [1234, 0]
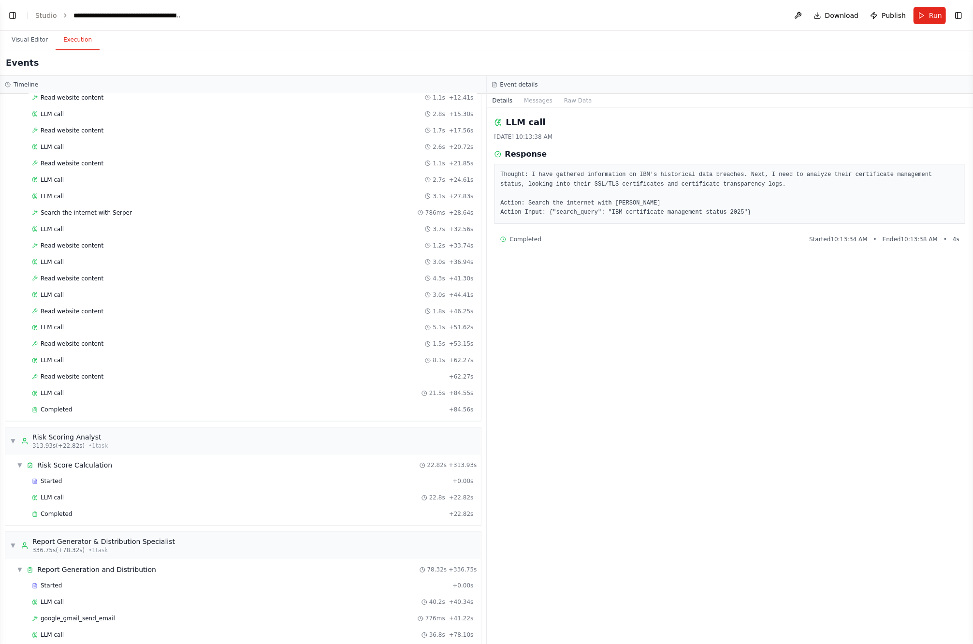
click at [69, 536] on span "Completed" at bounding box center [56, 651] width 31 height 8
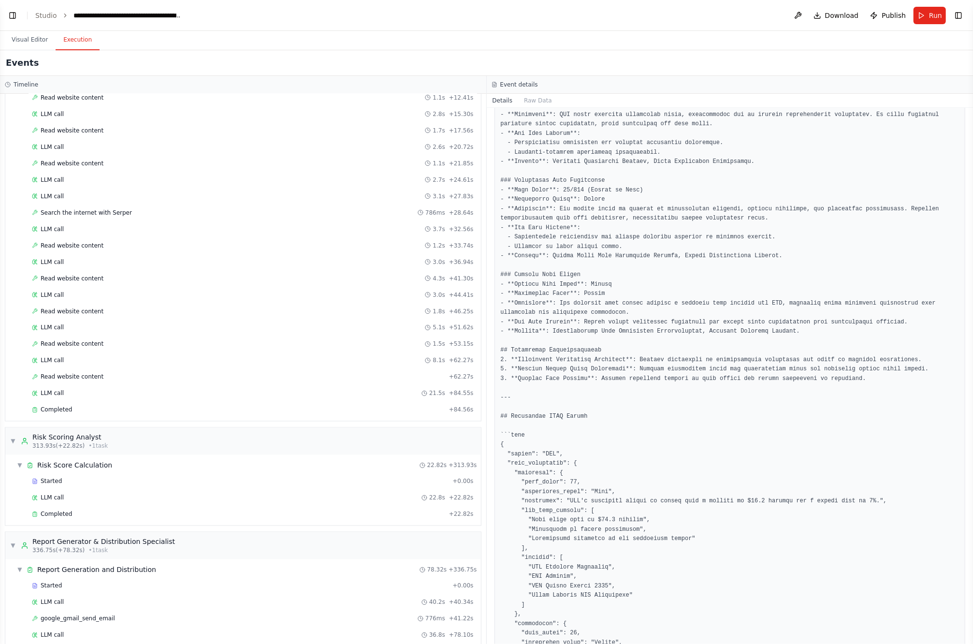
scroll to position [796, 0]
